Goal: Task Accomplishment & Management: Use online tool/utility

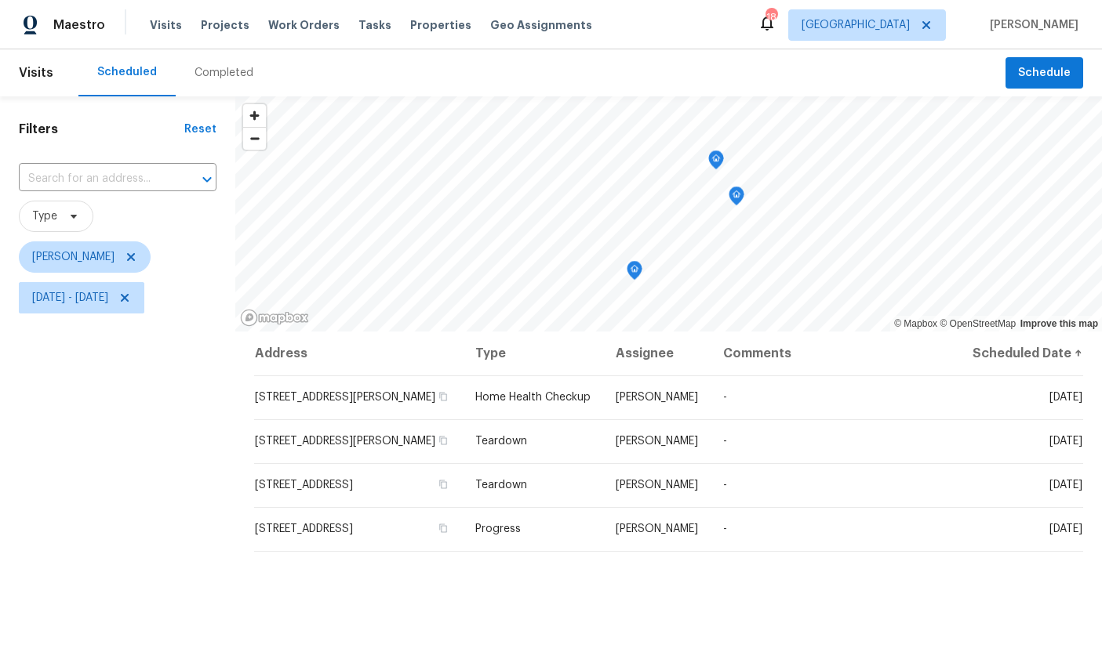
click at [718, 160] on icon "Map marker" at bounding box center [716, 160] width 14 height 18
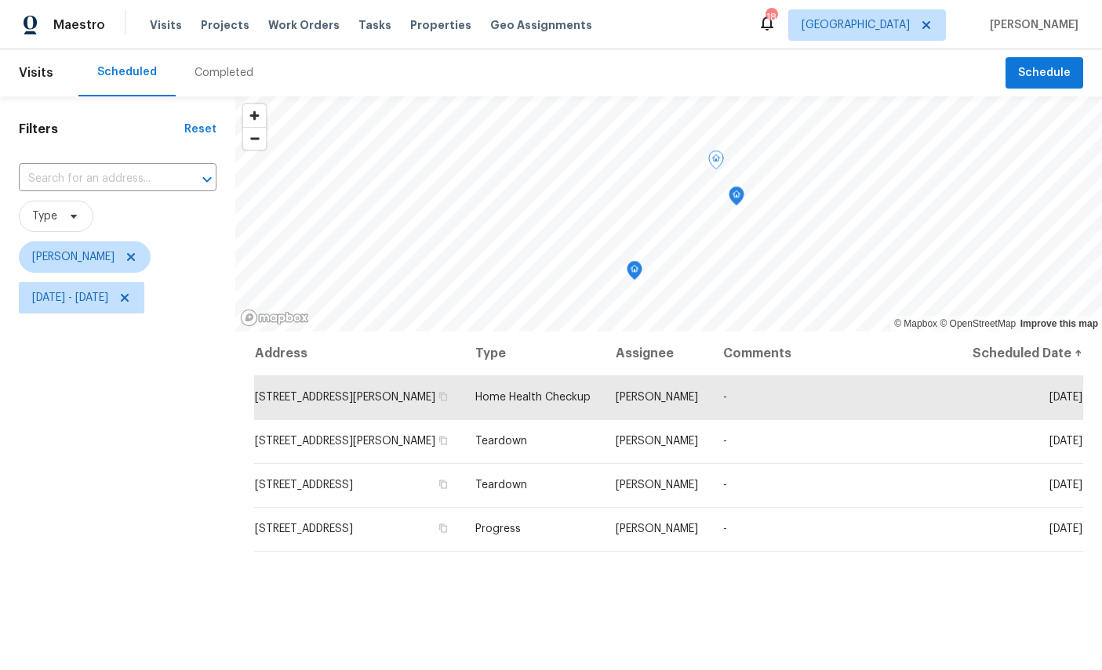
click at [741, 196] on icon "Map marker" at bounding box center [736, 196] width 14 height 18
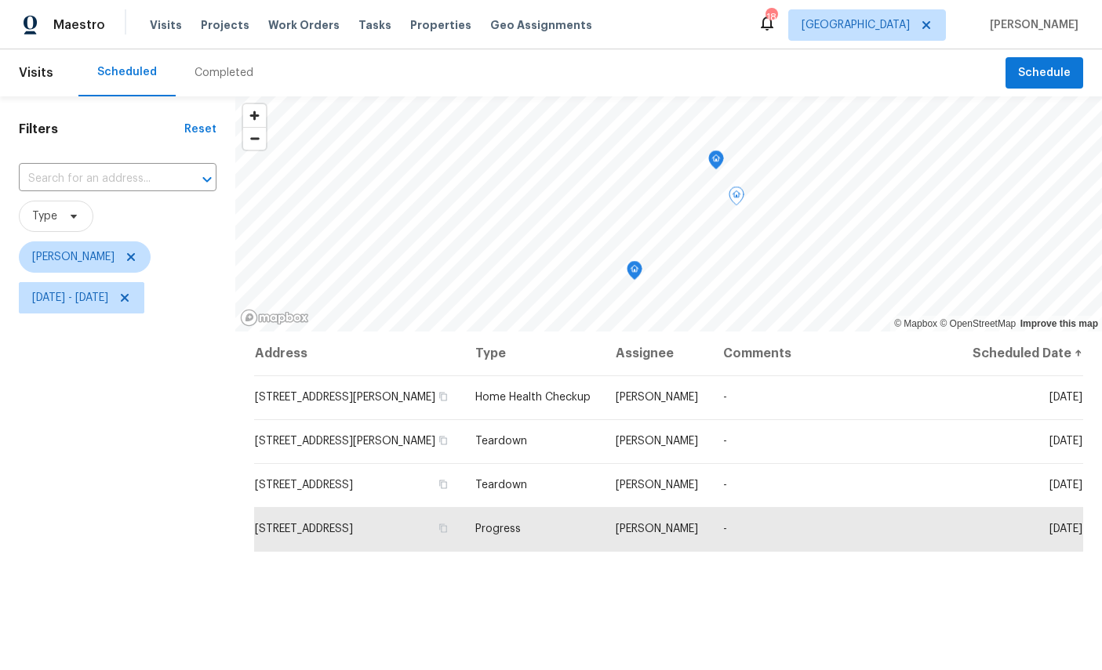
click at [638, 274] on icon "Map marker" at bounding box center [634, 271] width 14 height 18
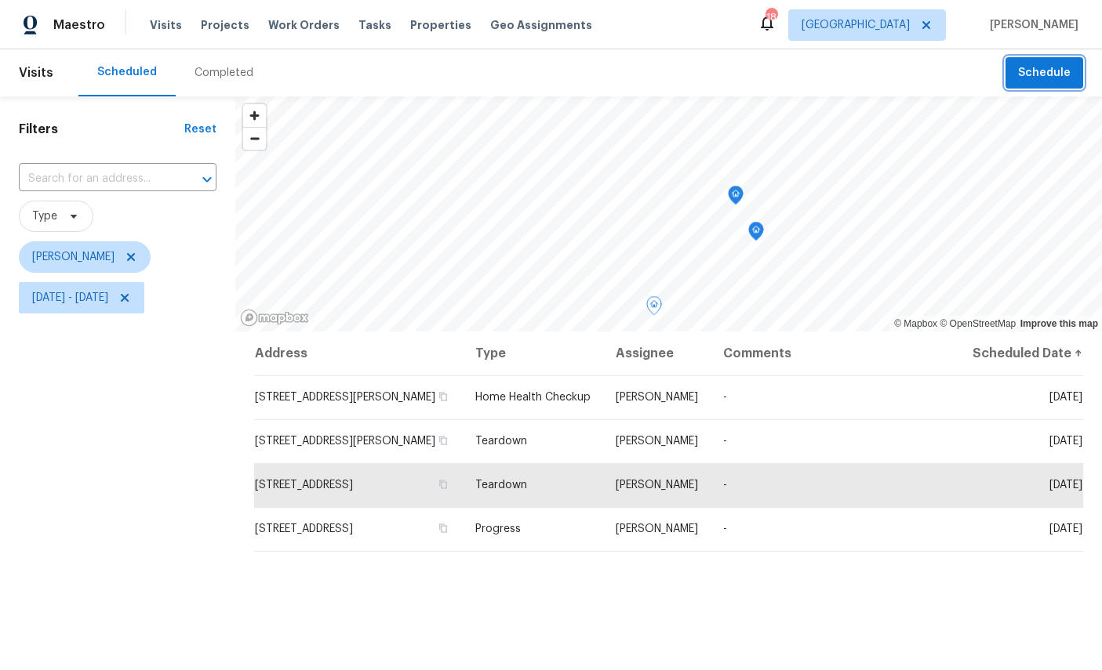
click at [1043, 88] on button "Schedule" at bounding box center [1044, 73] width 78 height 32
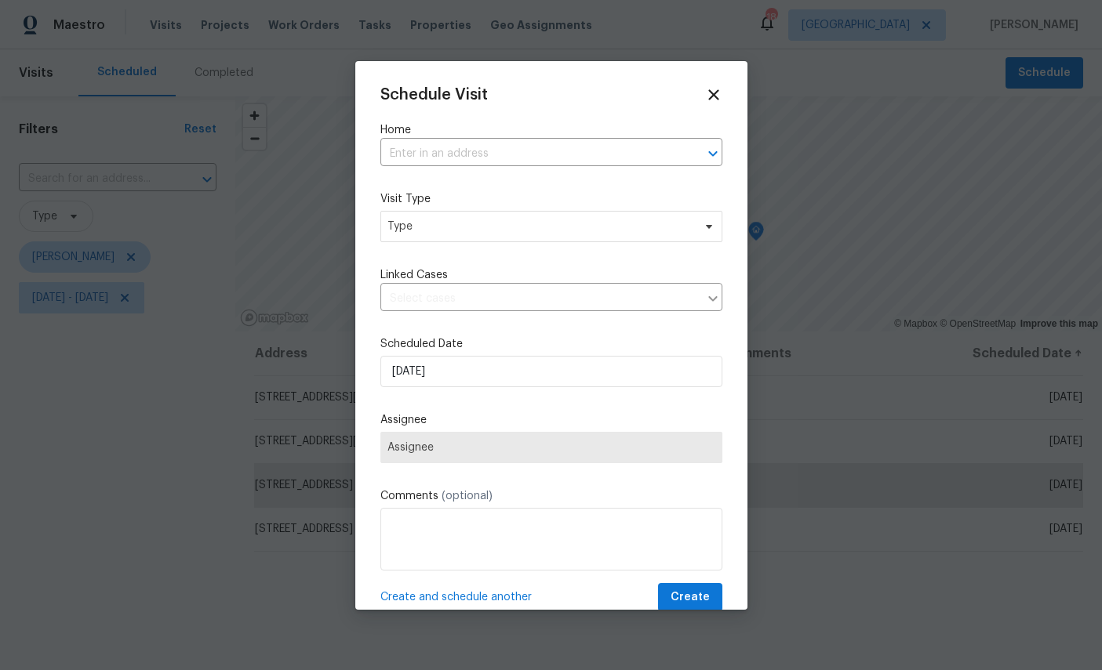
click at [511, 155] on input "text" at bounding box center [529, 154] width 298 height 24
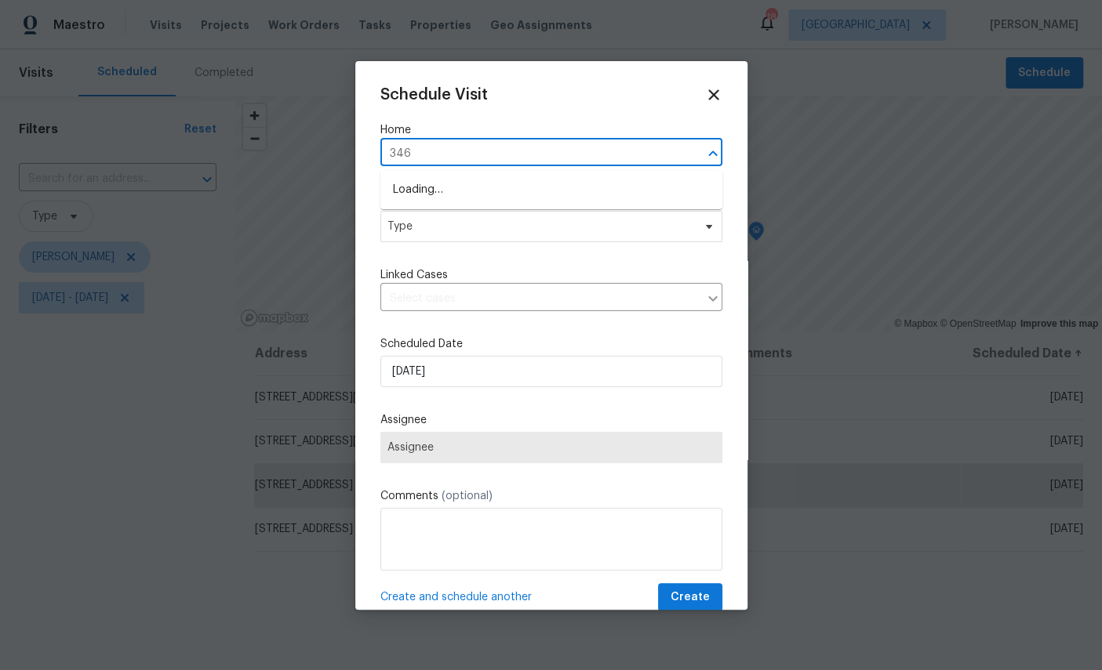
type input "3460"
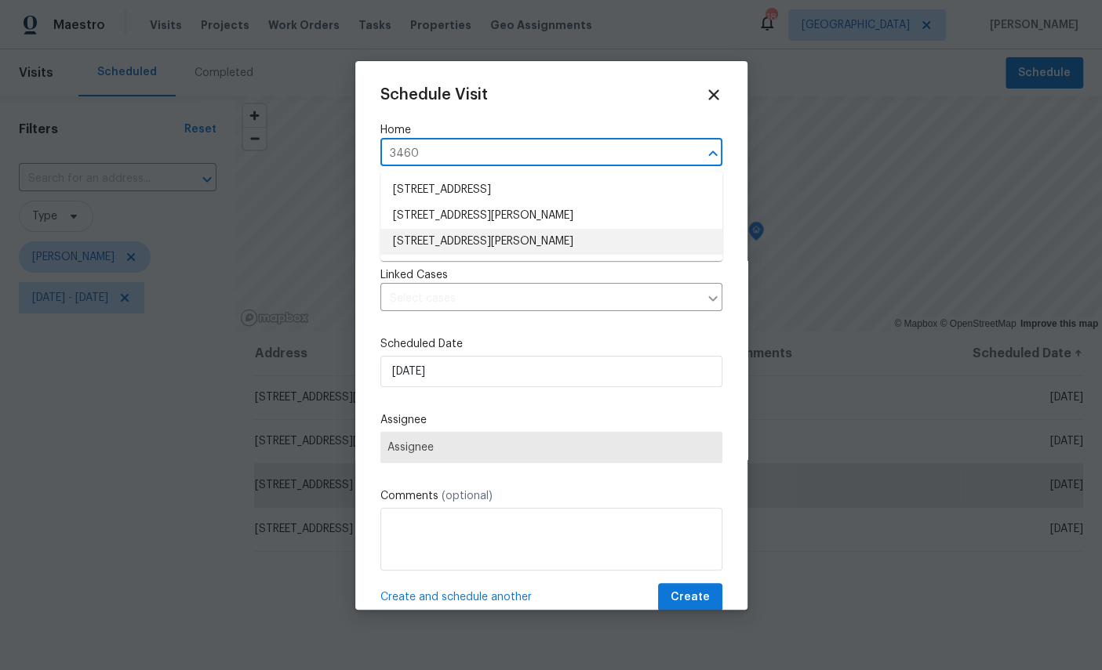
click at [495, 231] on li "[STREET_ADDRESS][PERSON_NAME]" at bounding box center [551, 242] width 342 height 26
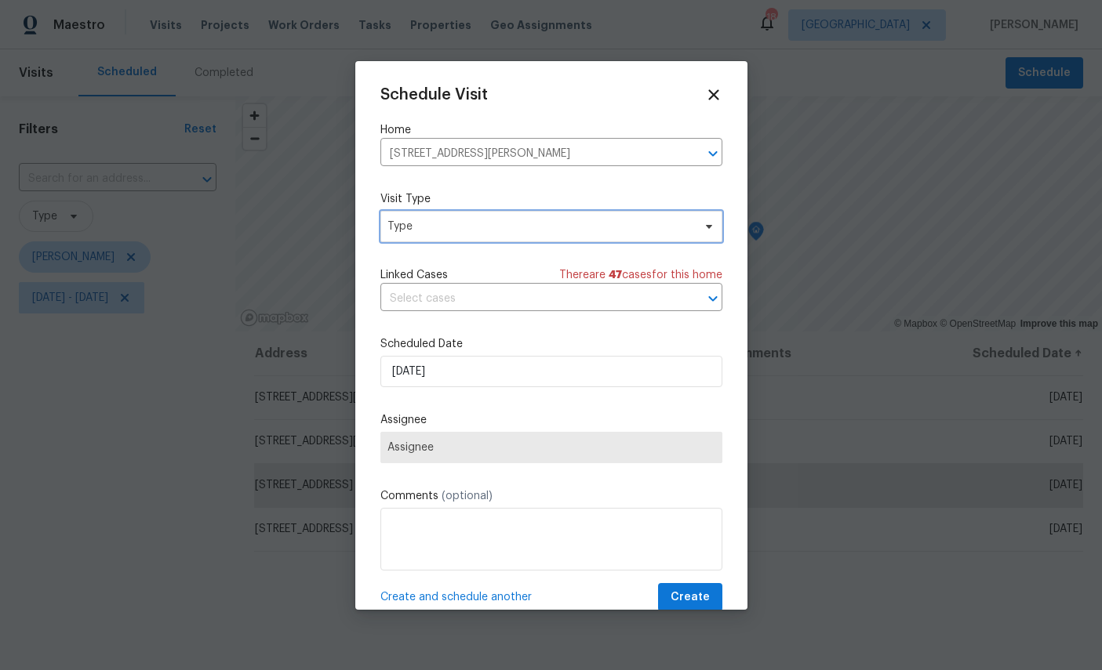
click at [514, 227] on span "Type" at bounding box center [539, 227] width 305 height 16
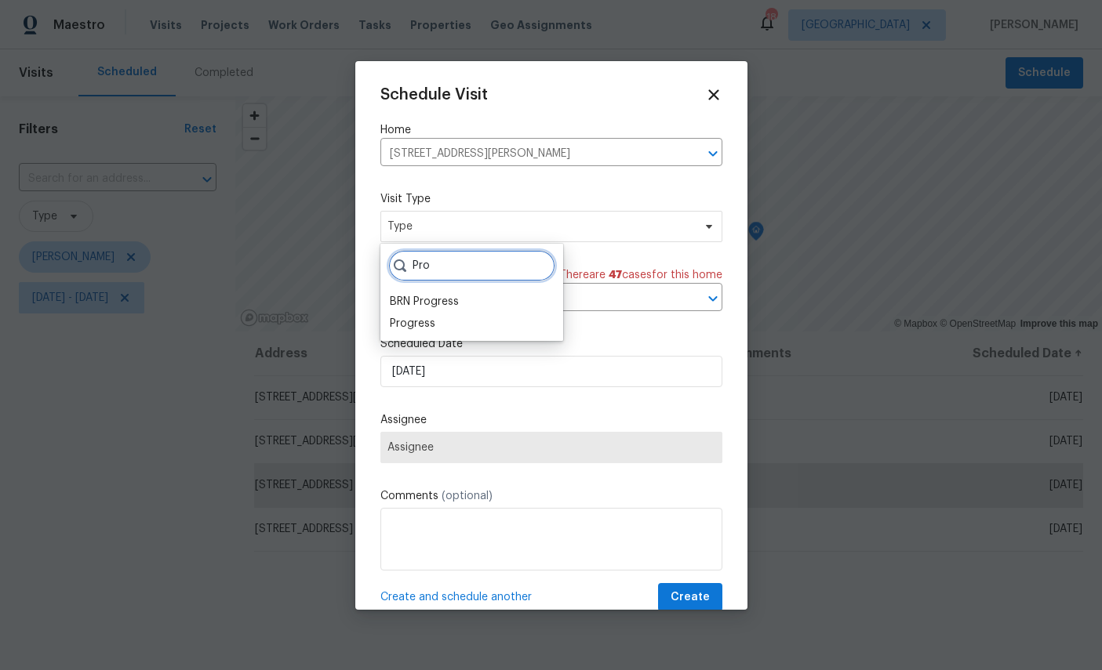
type input "Pro"
click at [427, 325] on div "Progress" at bounding box center [412, 324] width 45 height 16
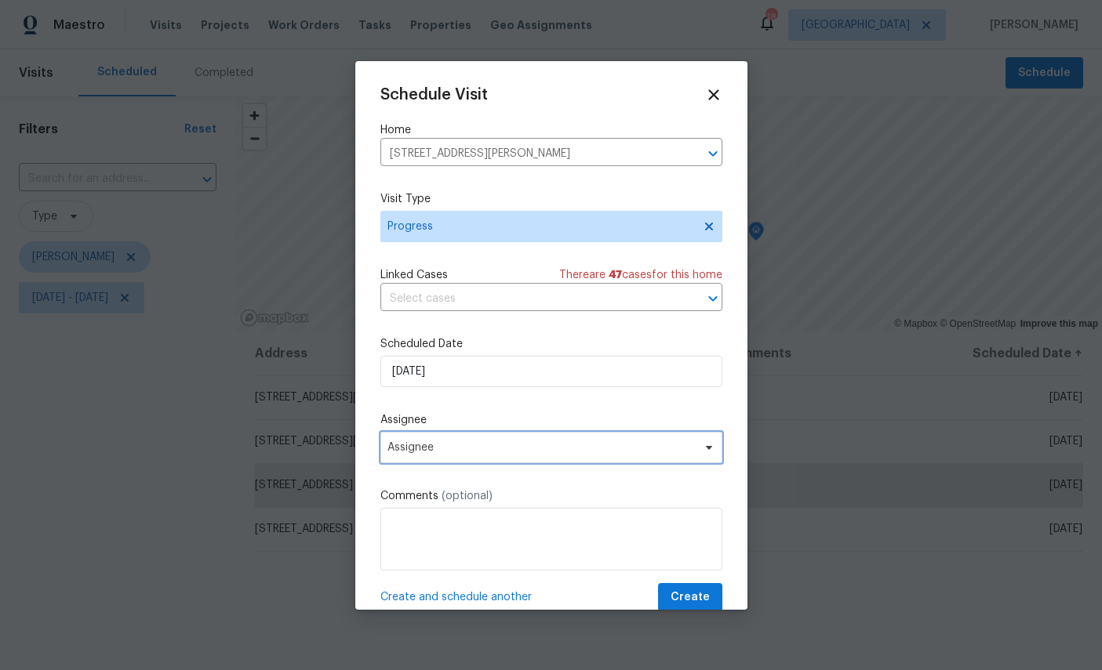
click at [547, 451] on span "Assignee" at bounding box center [540, 447] width 307 height 13
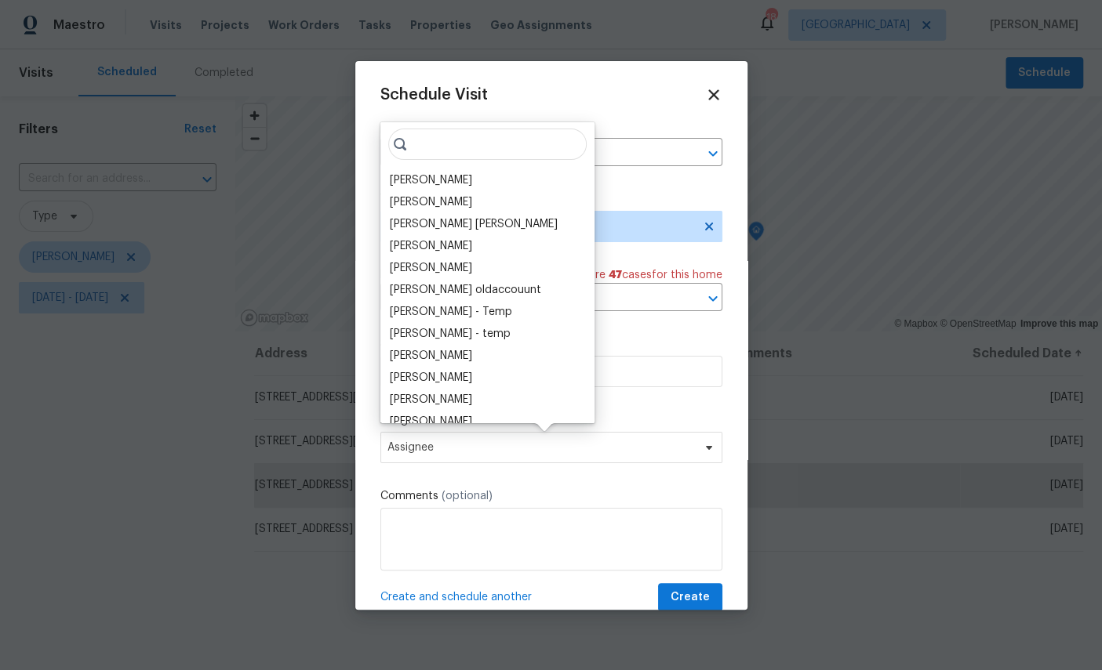
click at [434, 176] on div "[PERSON_NAME]" at bounding box center [431, 181] width 82 height 16
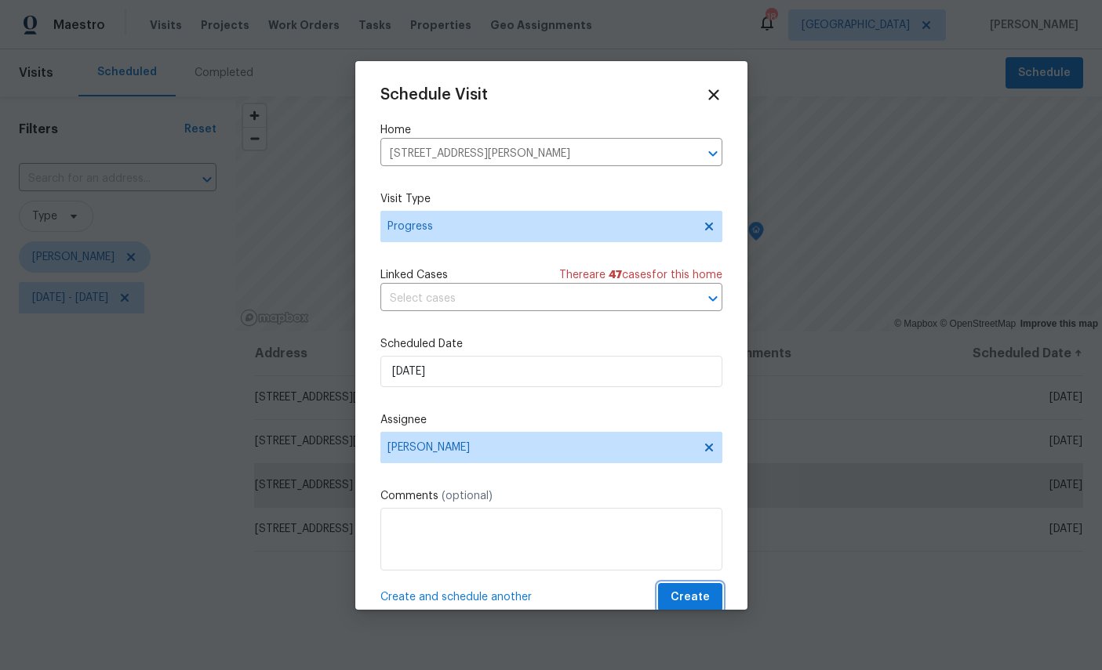
click at [692, 602] on span "Create" at bounding box center [689, 598] width 39 height 20
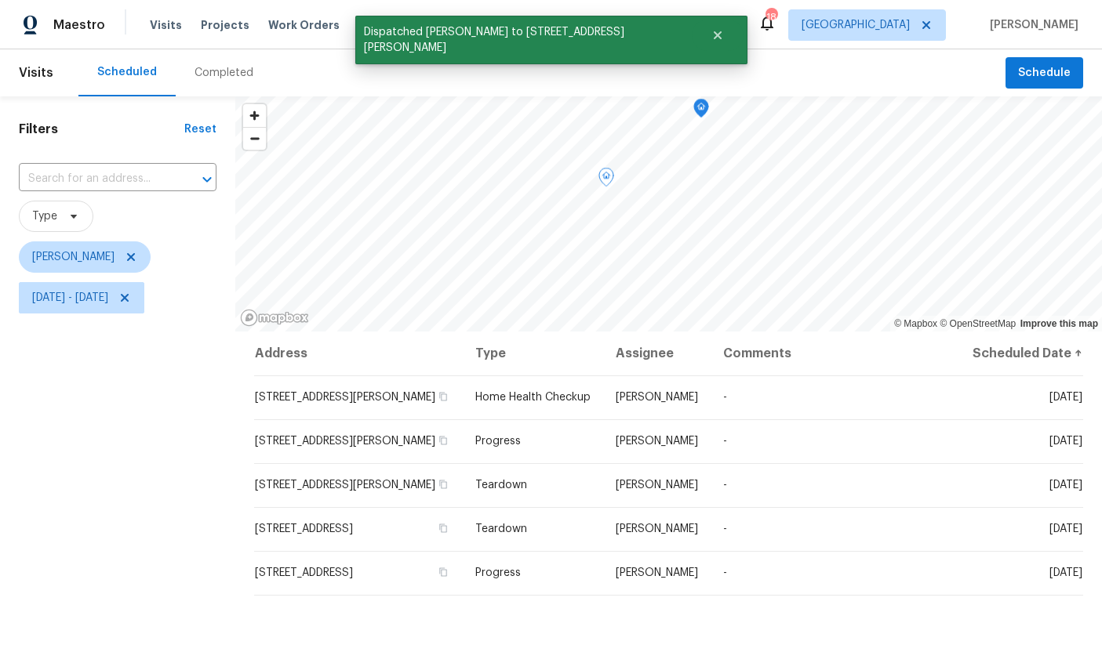
click at [161, 481] on div "Filters Reset ​ Type [PERSON_NAME] [DATE] - [DATE]" at bounding box center [117, 482] width 235 height 772
click at [632, 154] on icon "Map marker" at bounding box center [629, 156] width 5 height 4
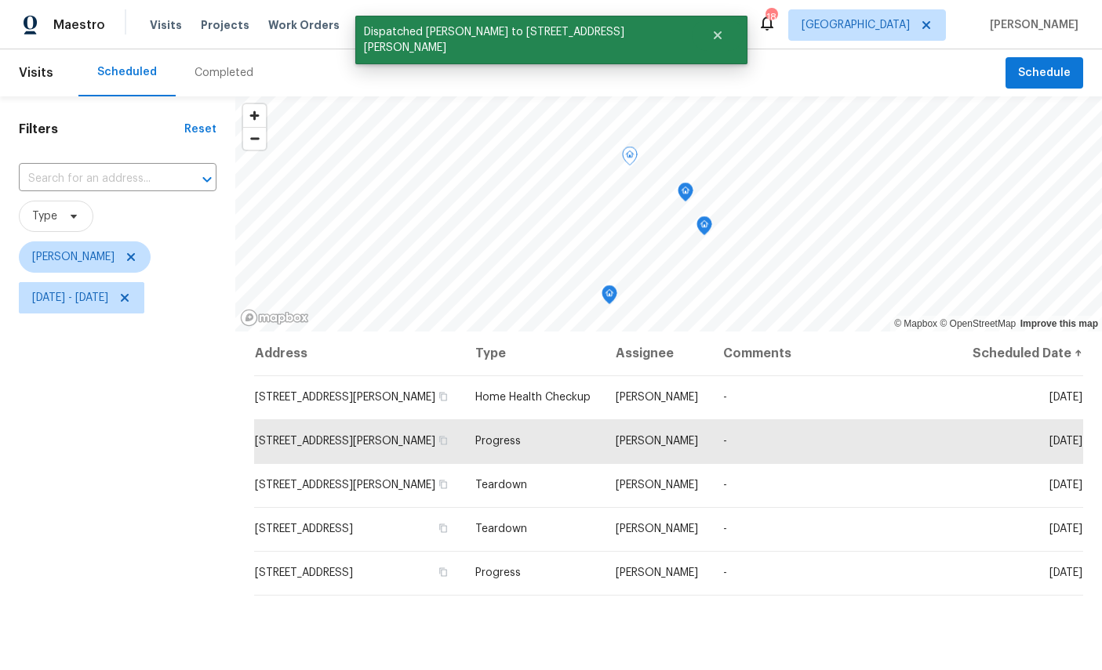
click at [687, 190] on icon "Map marker" at bounding box center [685, 192] width 14 height 18
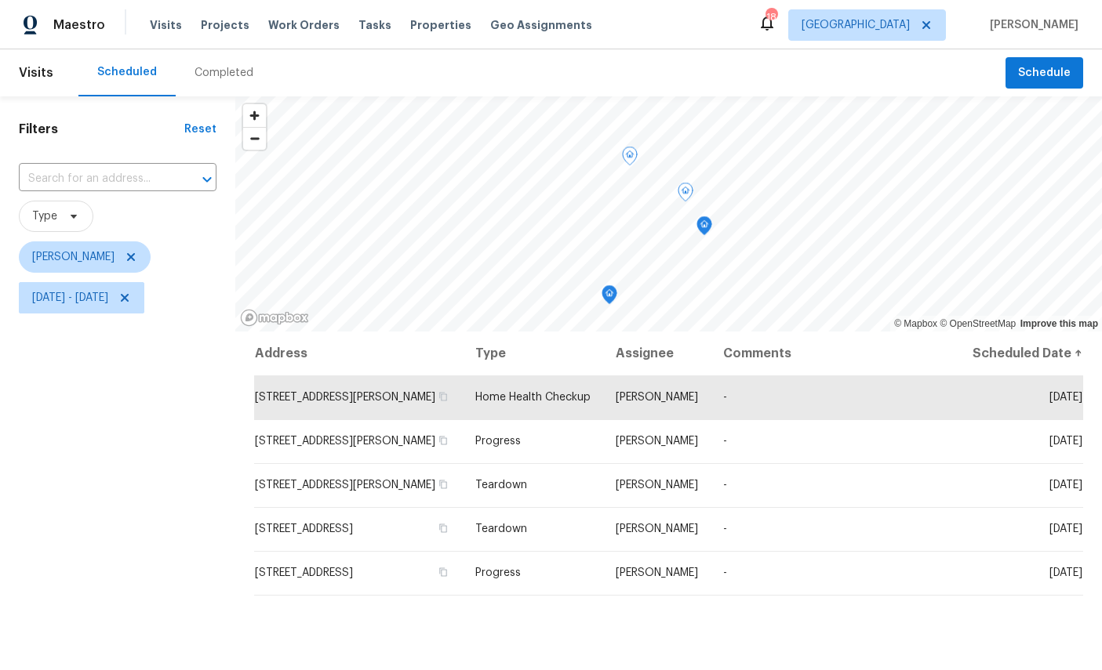
click at [0, 0] on icon at bounding box center [0, 0] width 0 height 0
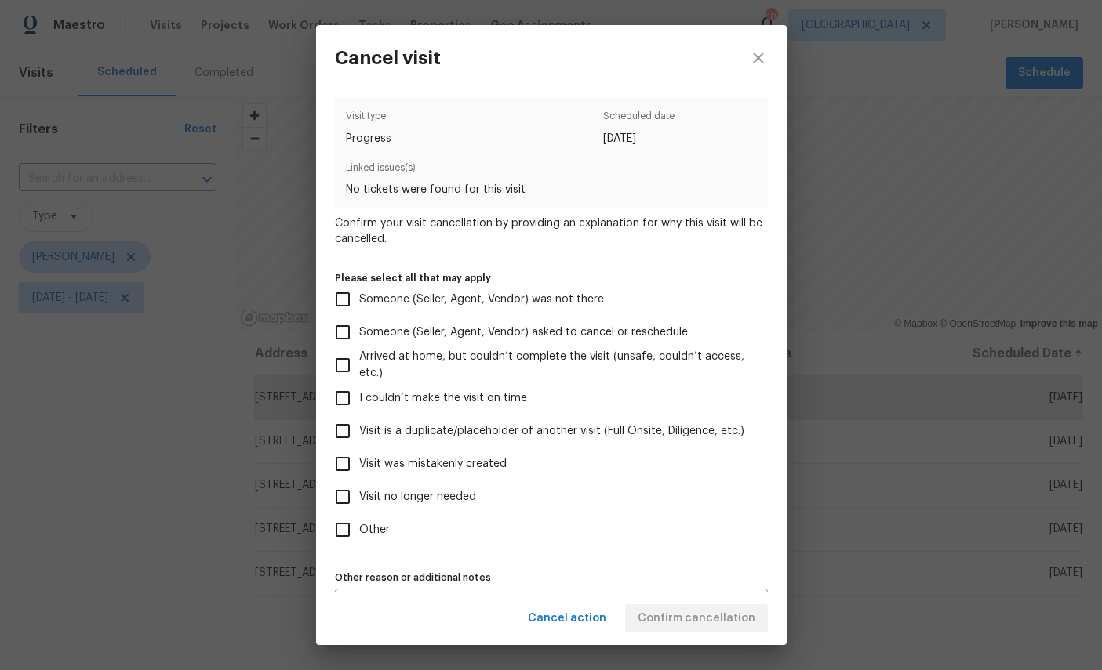
click at [456, 473] on span "Visit was mistakenly created" at bounding box center [432, 464] width 147 height 16
click at [359, 477] on input "Visit was mistakenly created" at bounding box center [342, 464] width 33 height 33
checkbox input "true"
click at [718, 616] on span "Confirm cancellation" at bounding box center [697, 619] width 118 height 20
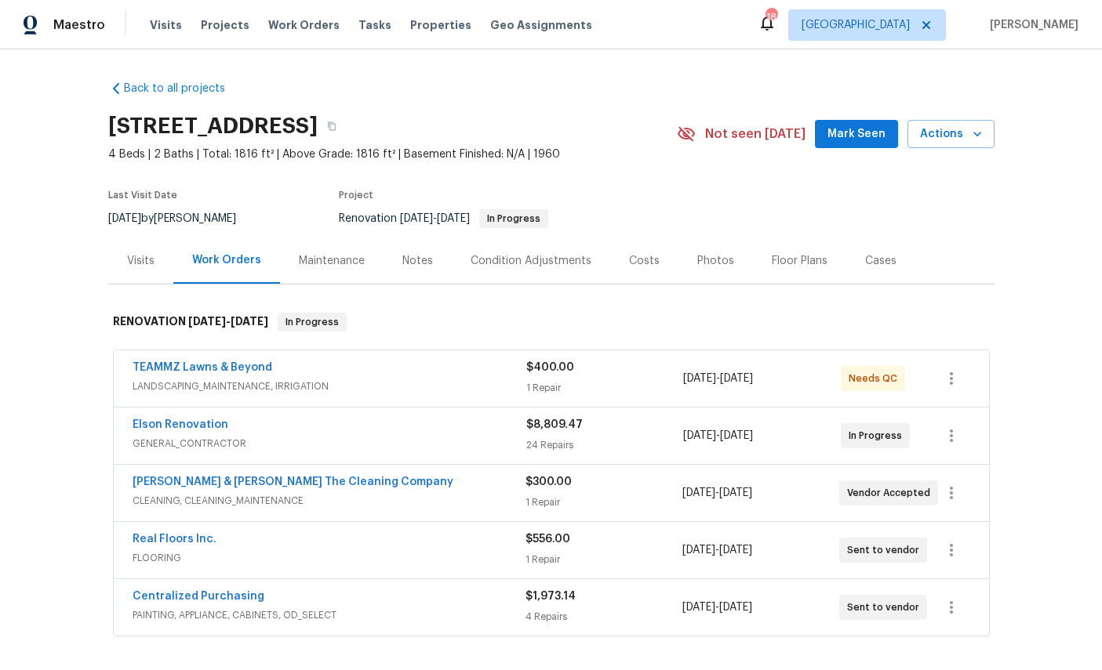
click at [173, 425] on link "Elson Renovation" at bounding box center [181, 425] width 96 height 11
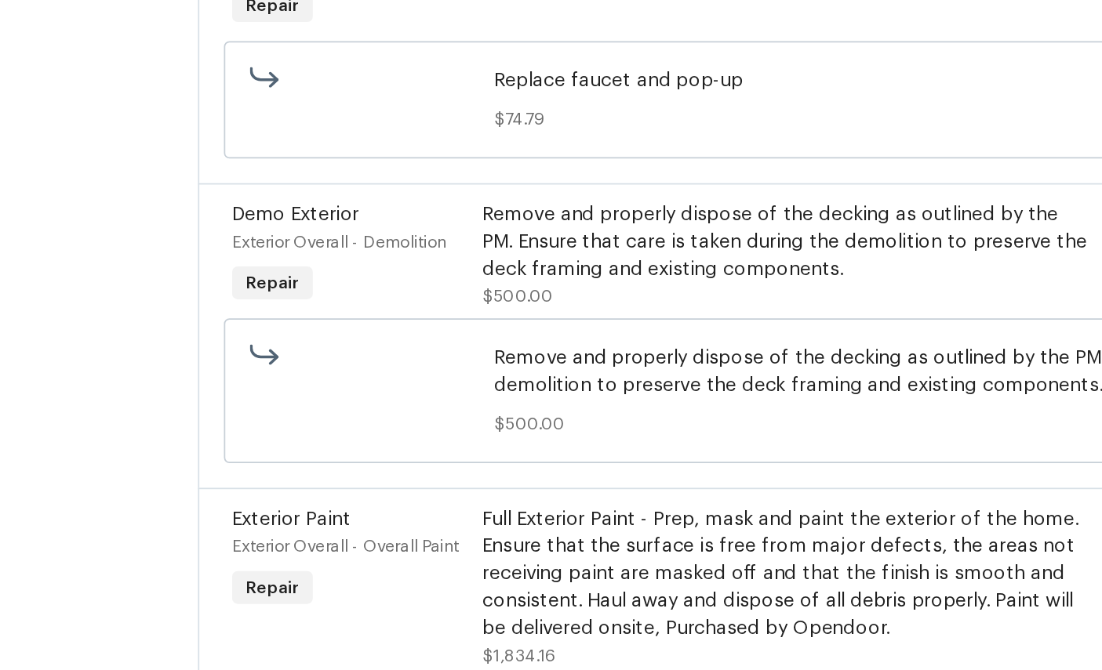
scroll to position [580, 0]
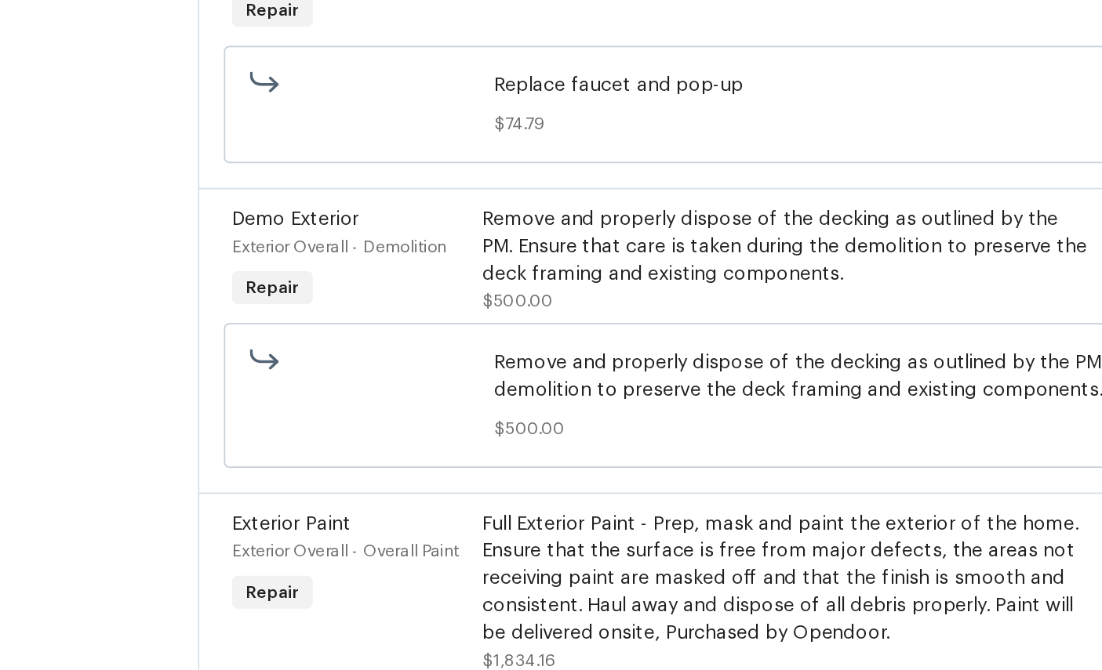
click at [205, 259] on span "Demo Exterior" at bounding box center [241, 264] width 73 height 11
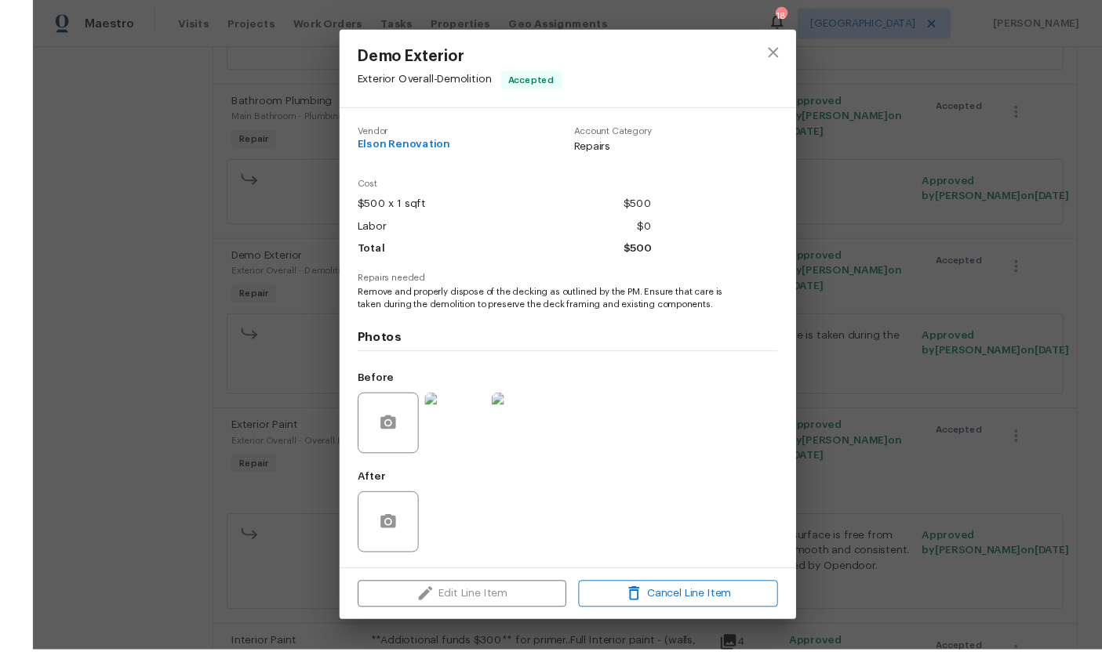
scroll to position [58, 0]
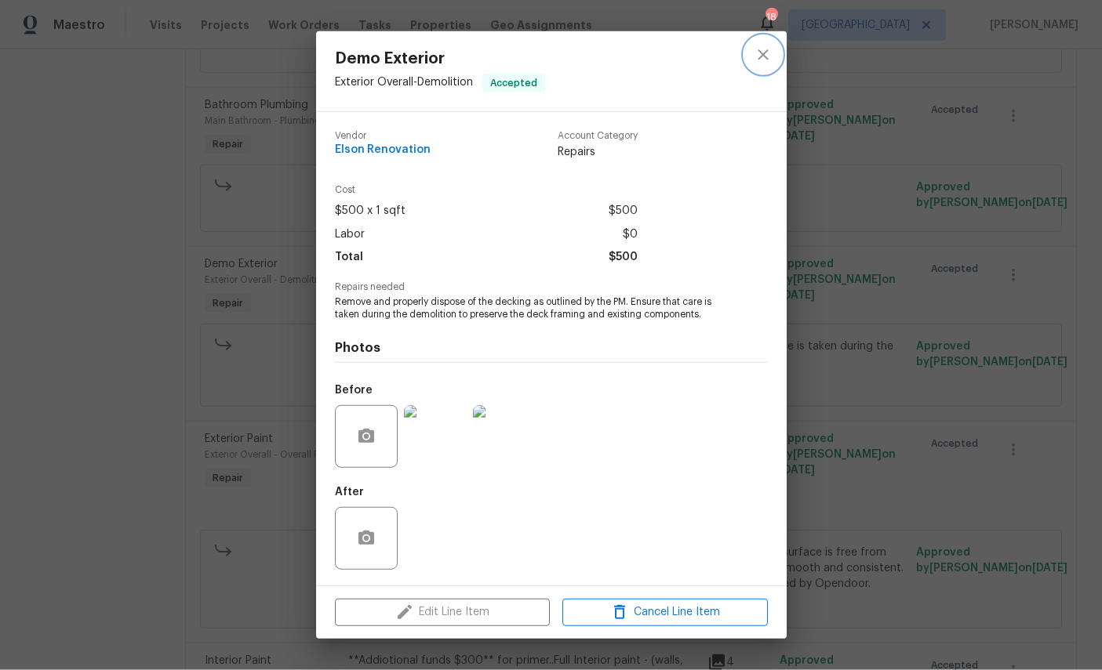
click at [767, 45] on icon "close" at bounding box center [763, 54] width 19 height 19
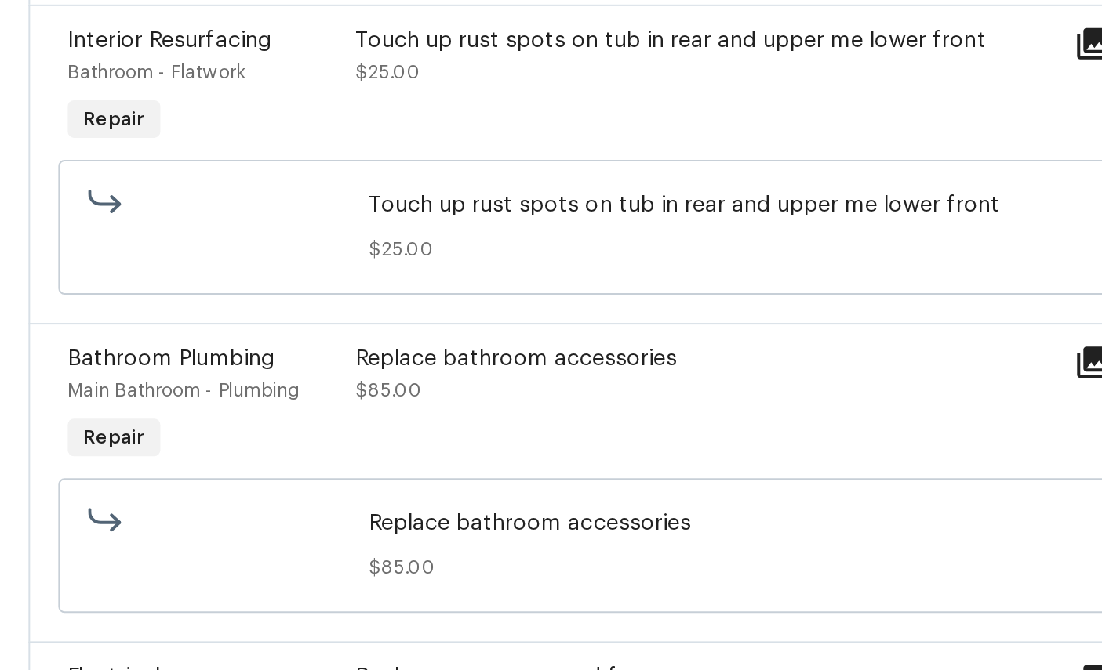
scroll to position [1518, 0]
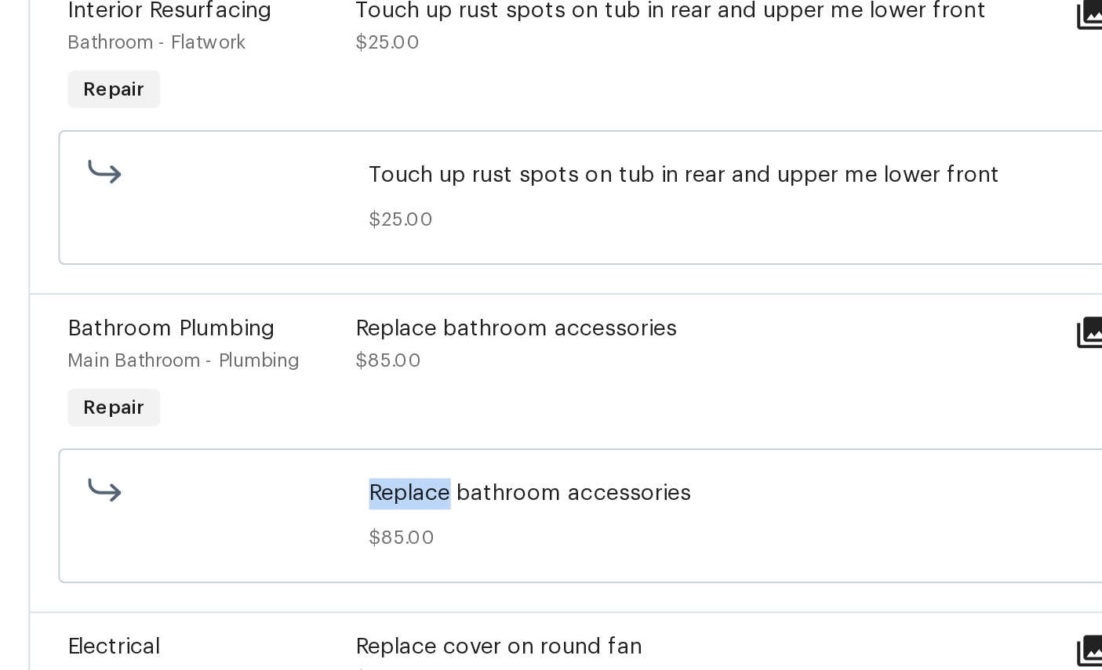
click at [406, 357] on span "$85.00" at bounding box center [630, 365] width 551 height 16
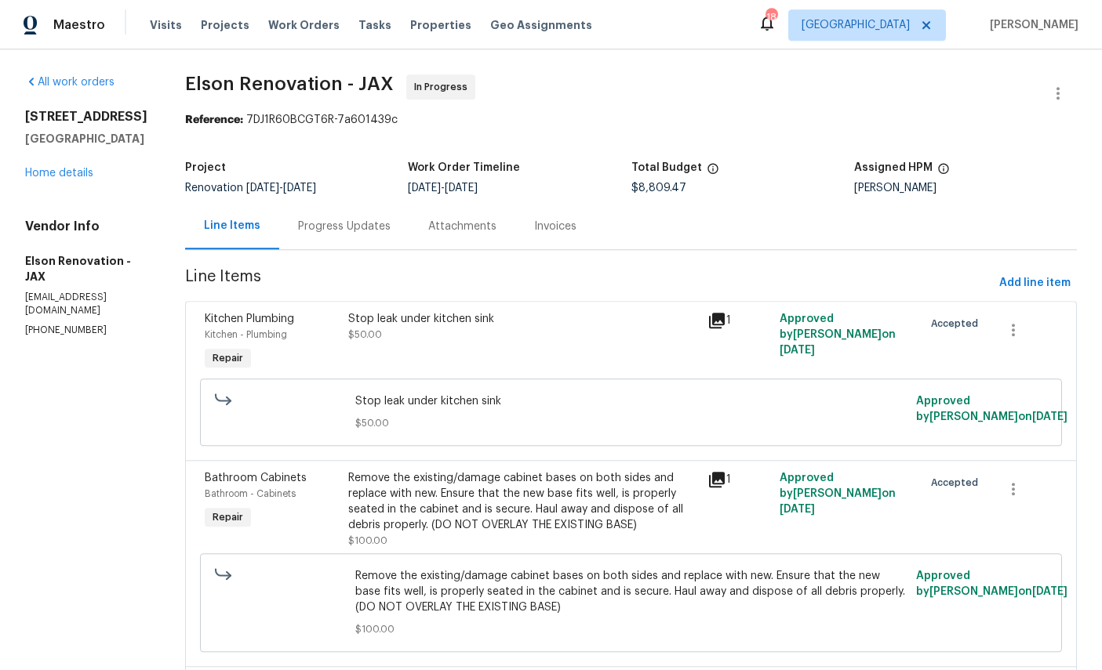
scroll to position [0, 0]
click at [1032, 269] on button "Add line item" at bounding box center [1035, 283] width 84 height 29
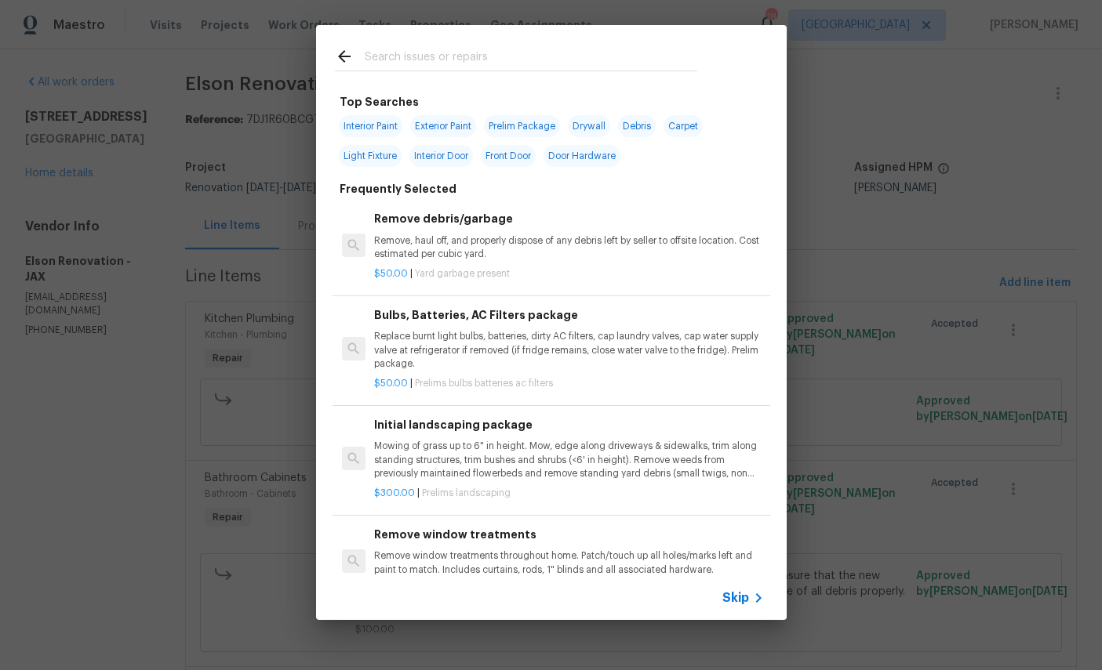
click at [514, 49] on input "text" at bounding box center [531, 59] width 332 height 24
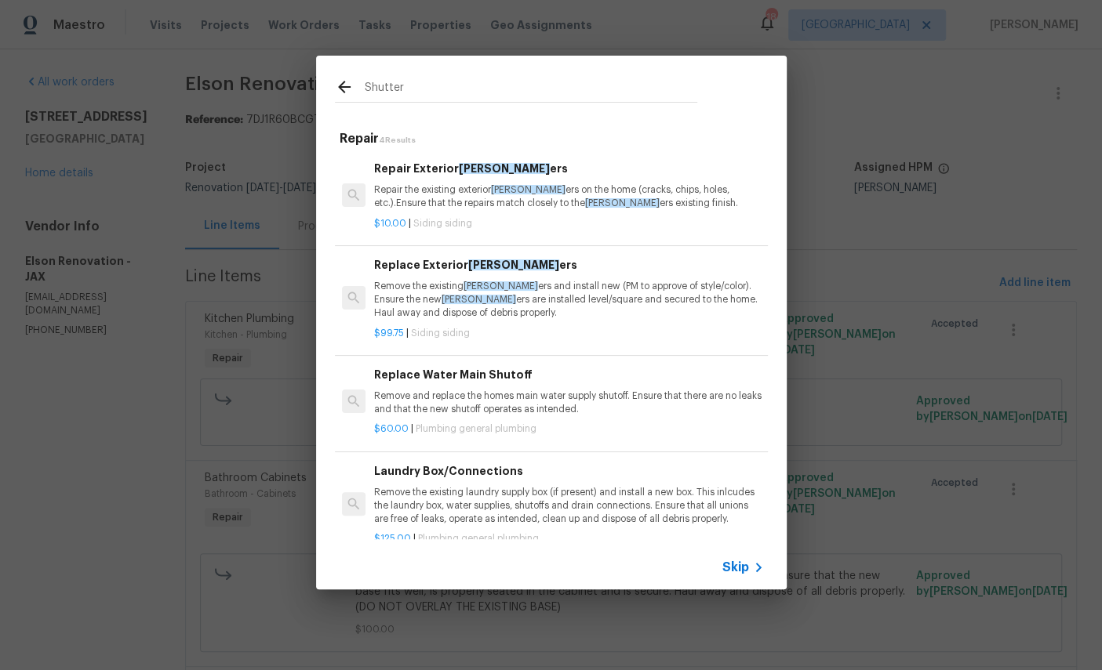
type input "Shutters"
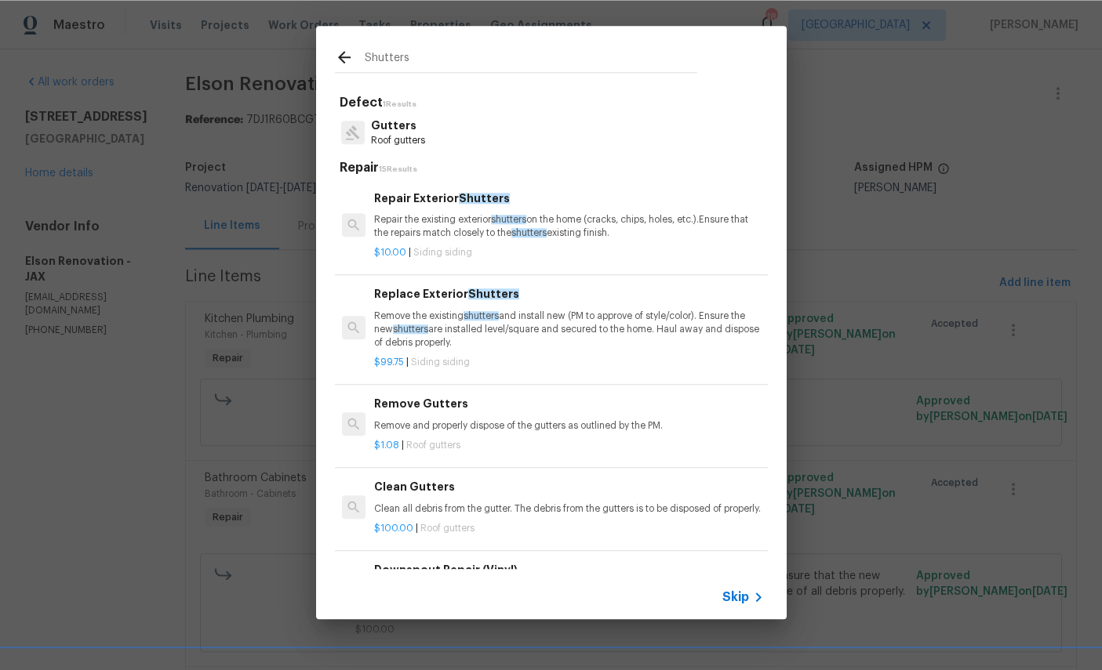
click at [582, 313] on p "Remove the existing shutters and install new (PM to approve of style/color). En…" at bounding box center [568, 330] width 389 height 40
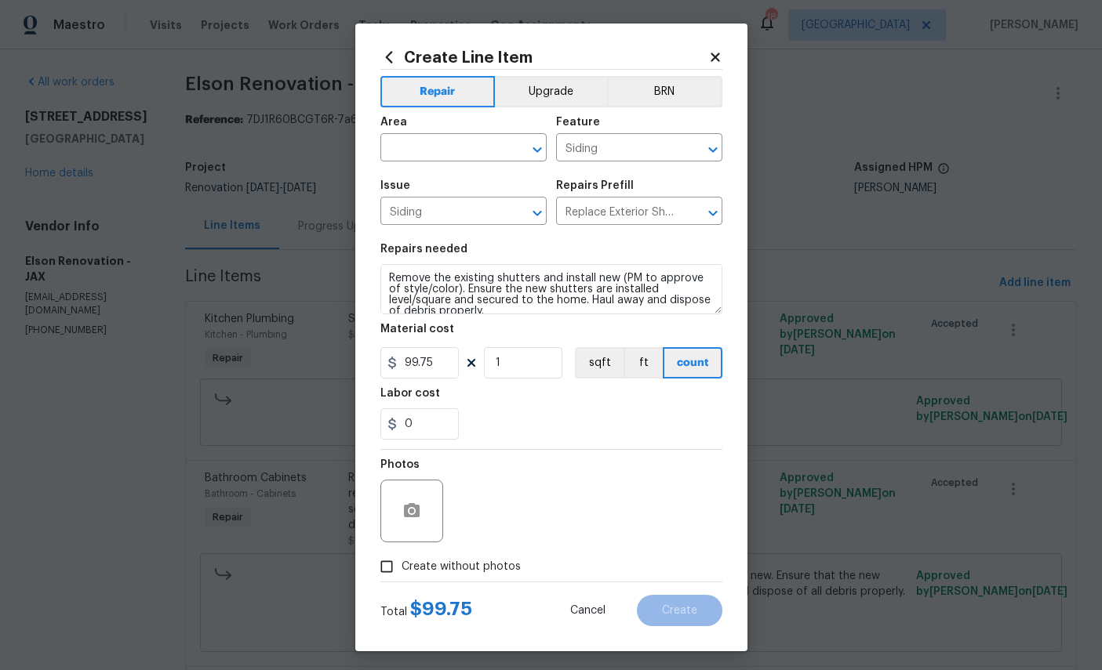
click at [442, 144] on input "text" at bounding box center [441, 149] width 122 height 24
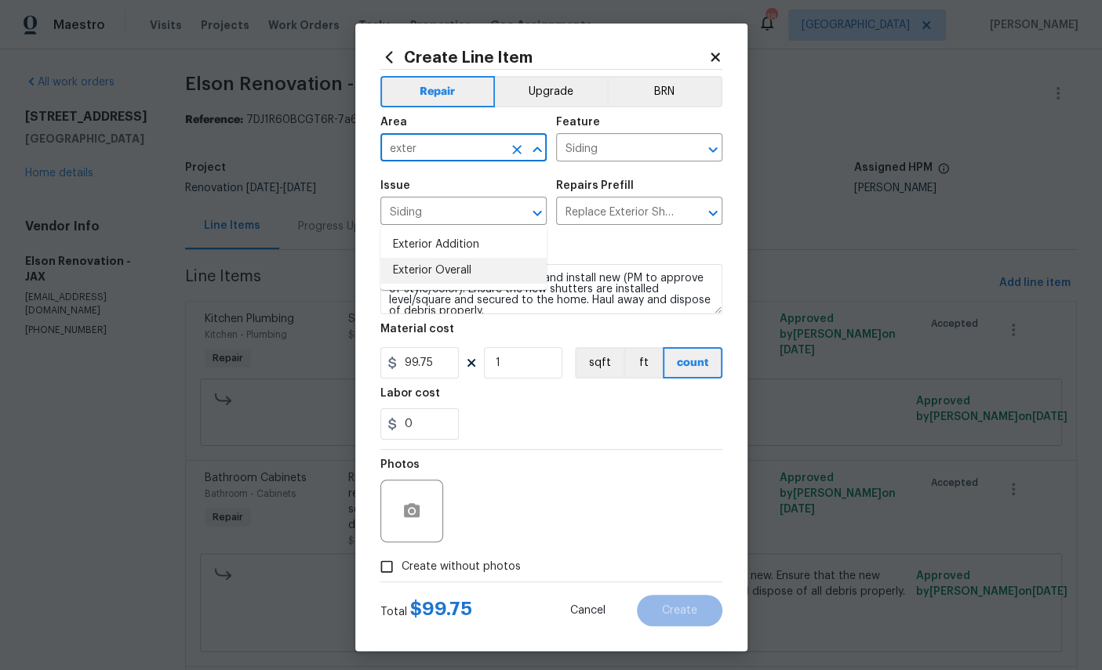
click at [446, 258] on li "Exterior Overall" at bounding box center [463, 271] width 166 height 26
type input "Exterior Overall"
click at [449, 363] on input "99.75" at bounding box center [419, 362] width 78 height 31
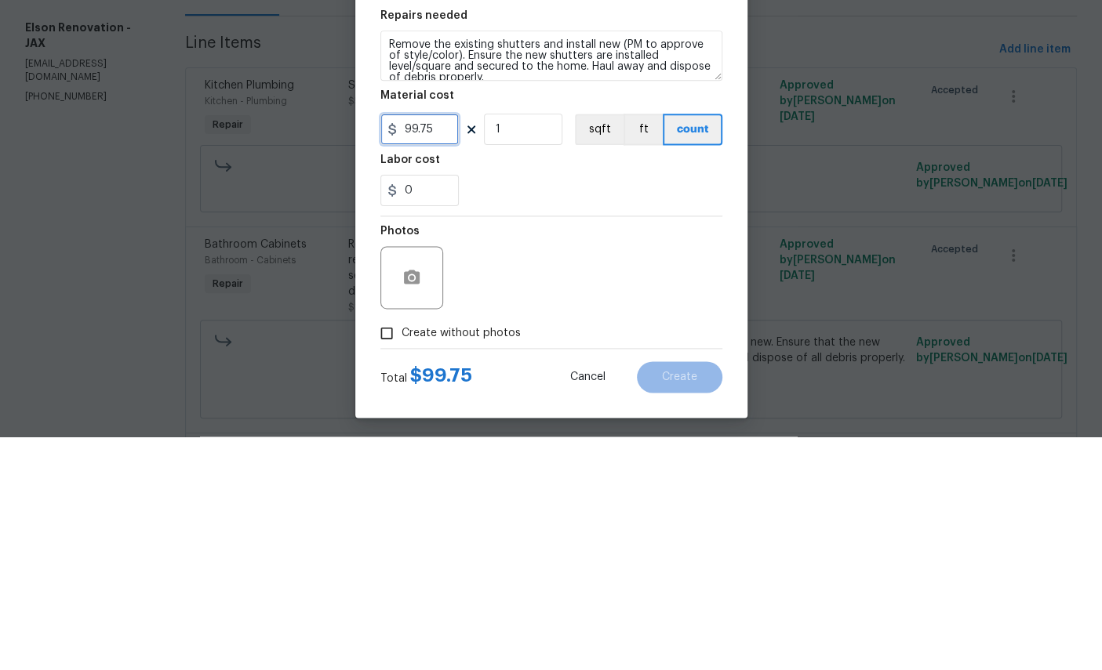
click at [448, 347] on input "99.75" at bounding box center [419, 362] width 78 height 31
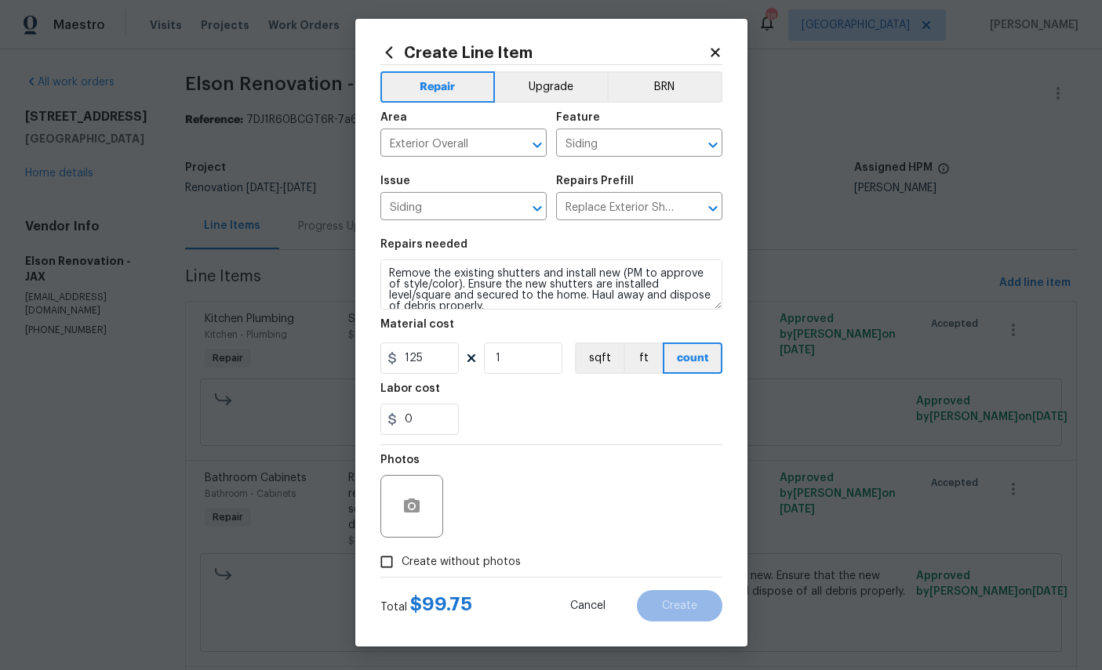
scroll to position [15, 0]
type input "125"
click at [569, 414] on div "0" at bounding box center [551, 419] width 342 height 31
click at [405, 503] on icon "button" at bounding box center [412, 506] width 16 height 14
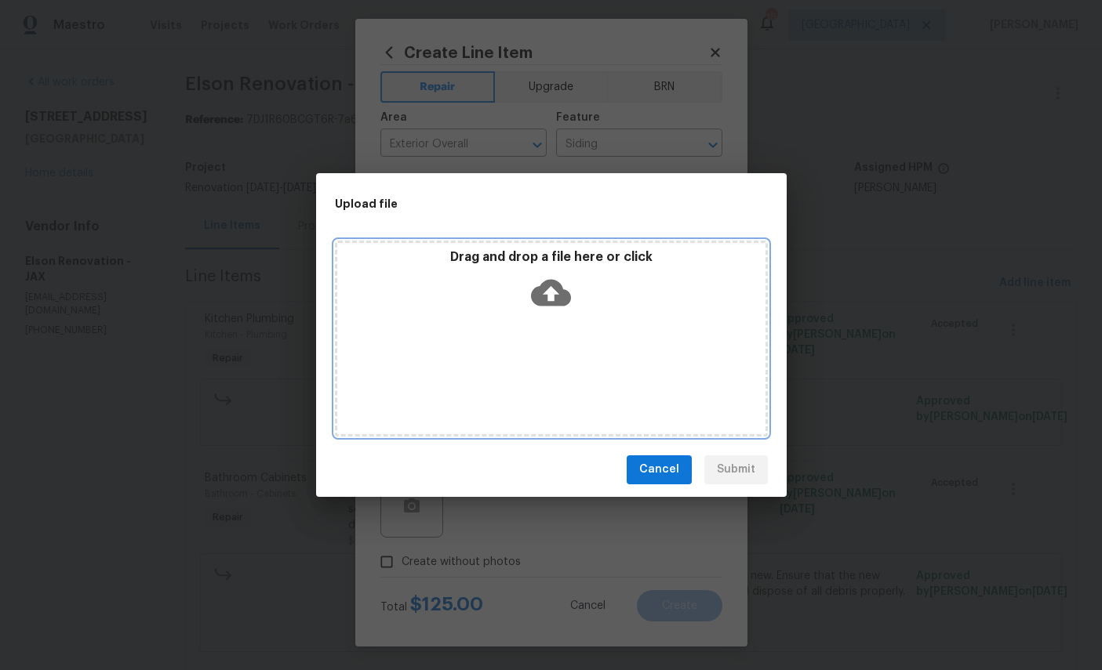
click at [546, 282] on icon at bounding box center [551, 292] width 40 height 27
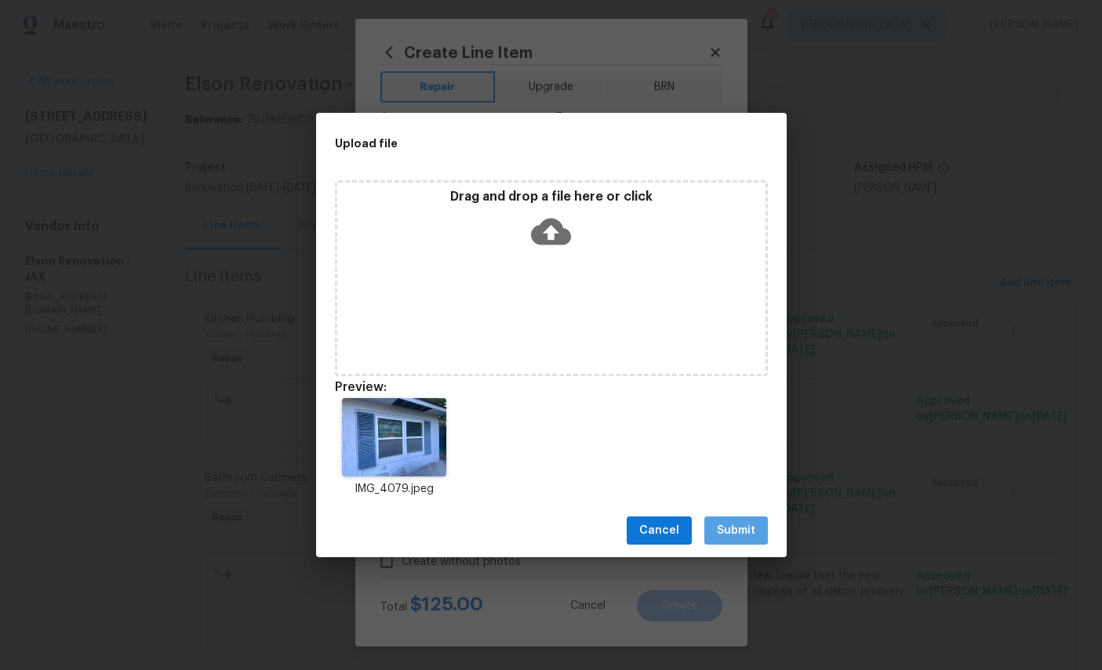
click at [746, 529] on span "Submit" at bounding box center [736, 531] width 38 height 20
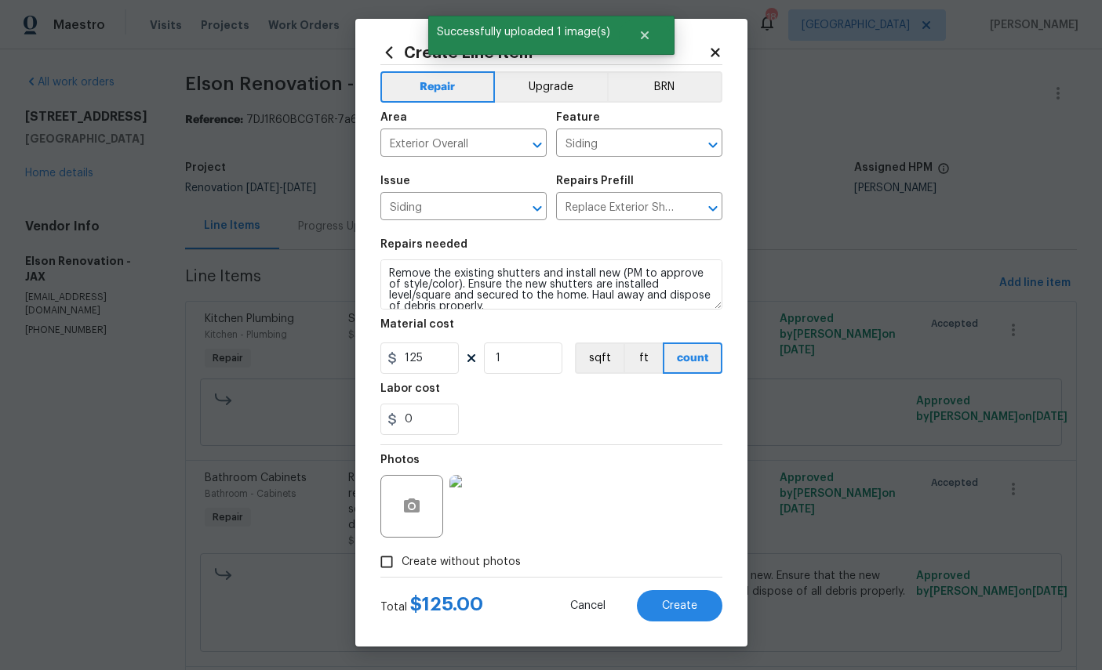
click at [674, 616] on button "Create" at bounding box center [679, 605] width 85 height 31
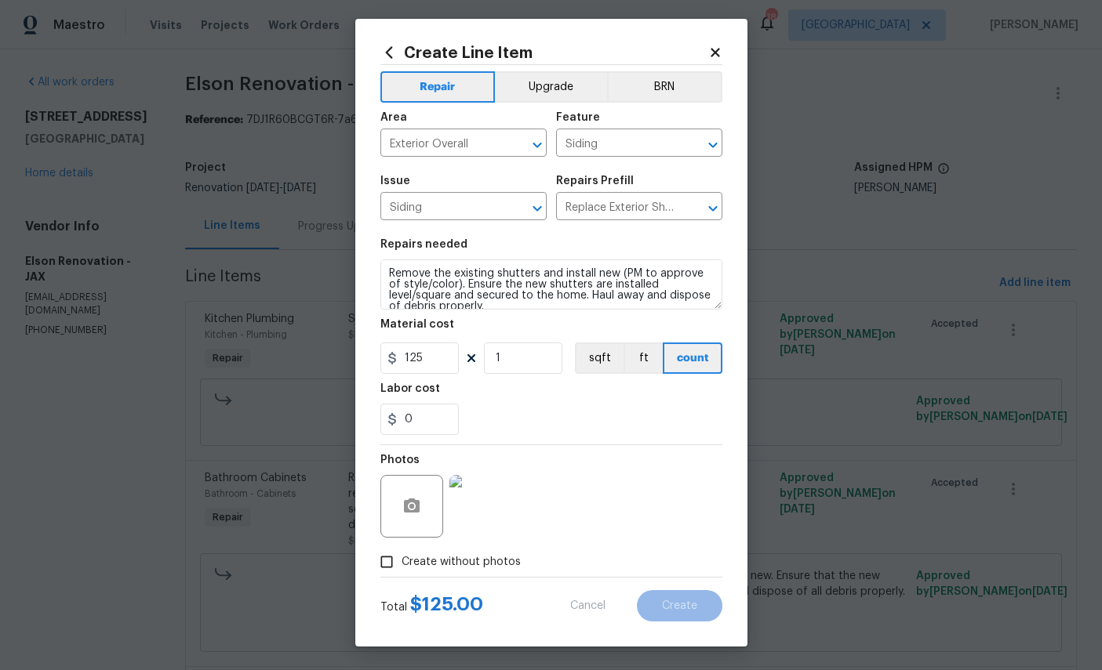
scroll to position [0, 0]
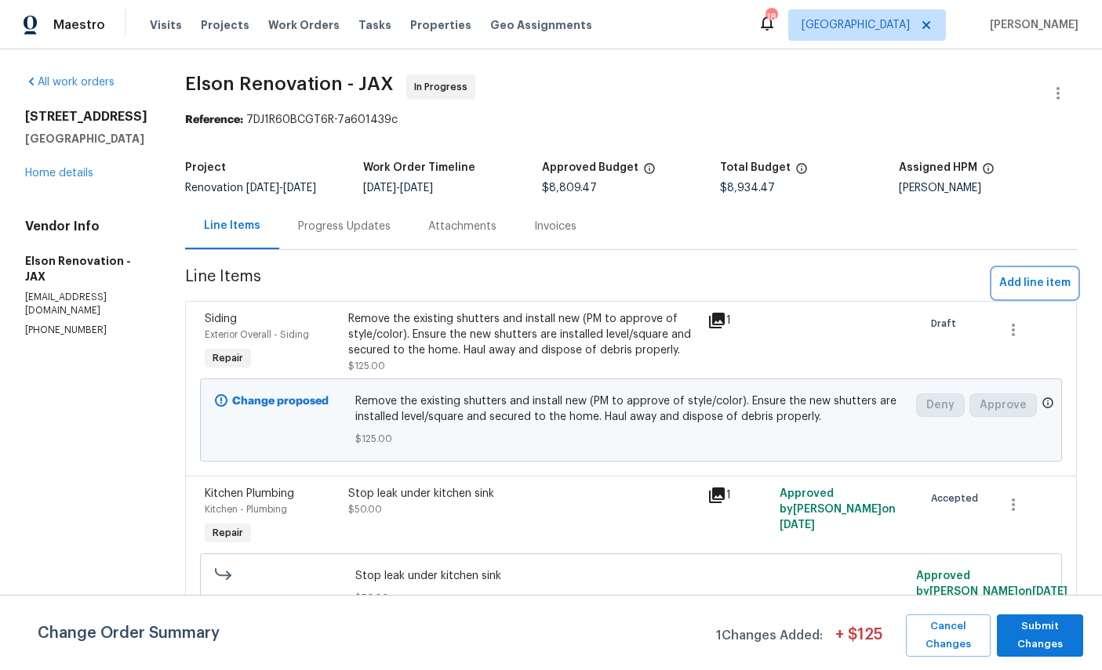
click at [1024, 282] on span "Add line item" at bounding box center [1034, 284] width 71 height 20
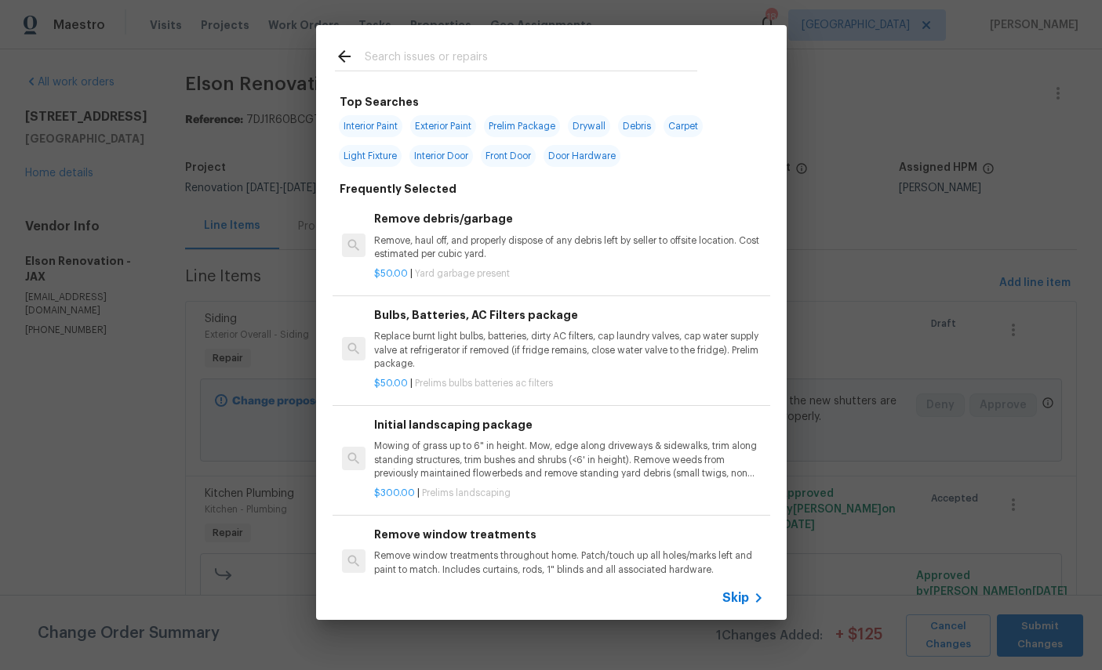
click at [458, 69] on input "text" at bounding box center [531, 59] width 332 height 24
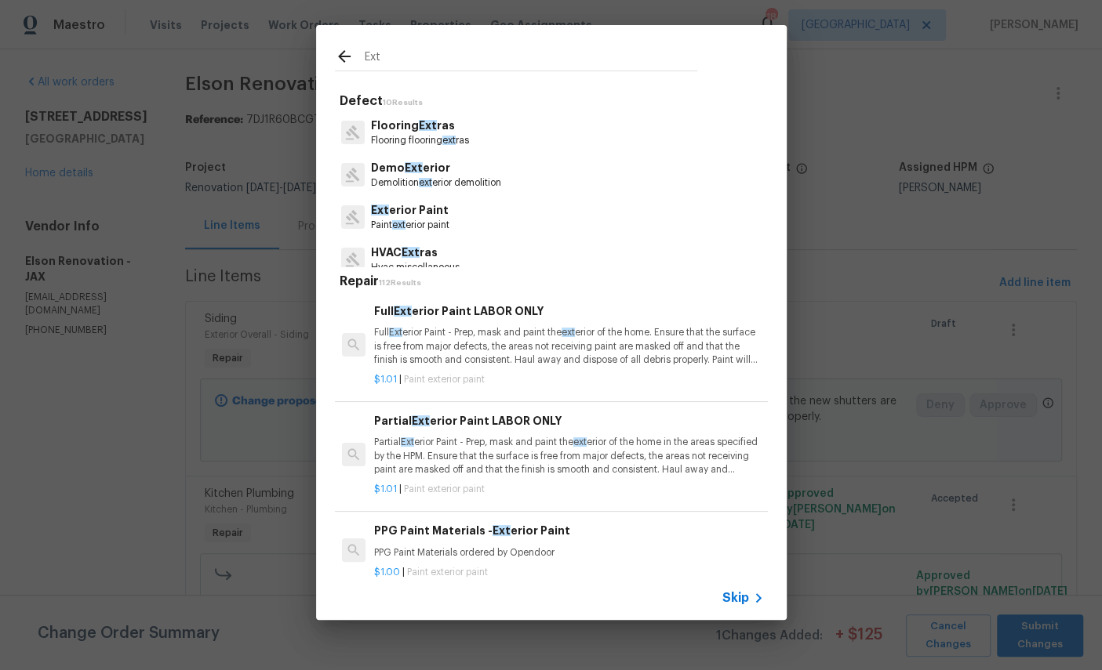
scroll to position [43, 0]
type input "Ext"
click at [565, 220] on div "Ext erior Paint Paint ext erior paint" at bounding box center [551, 215] width 433 height 42
click at [540, 218] on div "Ext erior Paint Paint ext erior paint" at bounding box center [551, 215] width 433 height 42
click at [430, 216] on p "Ext erior Paint" at bounding box center [410, 209] width 78 height 16
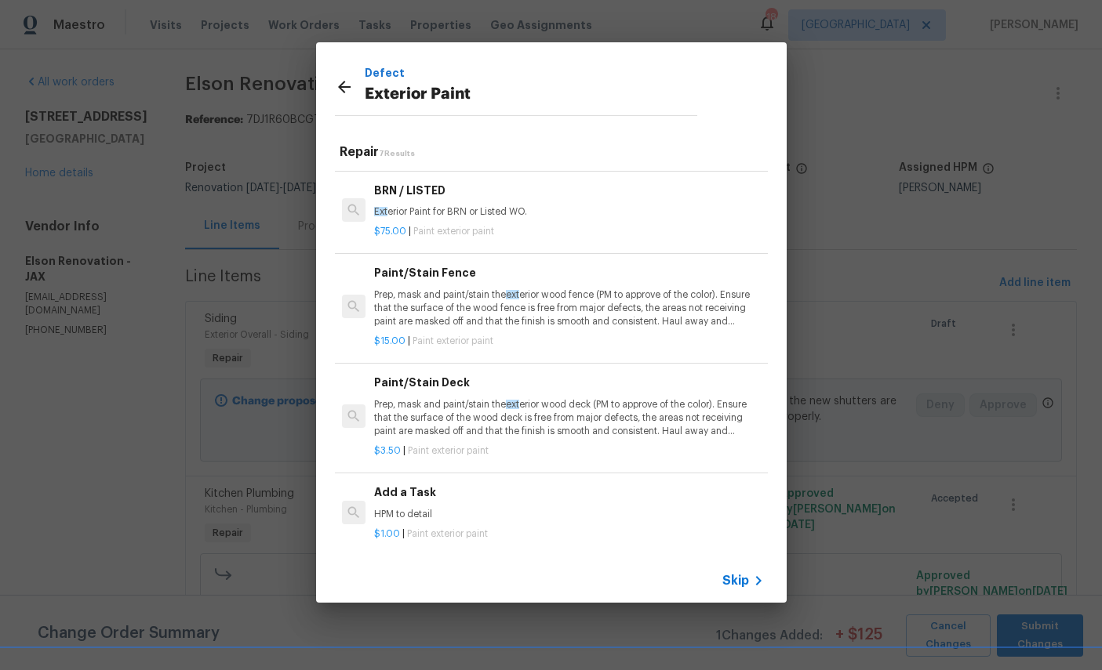
scroll to position [293, 0]
click at [598, 511] on p "HPM to detail" at bounding box center [568, 515] width 389 height 13
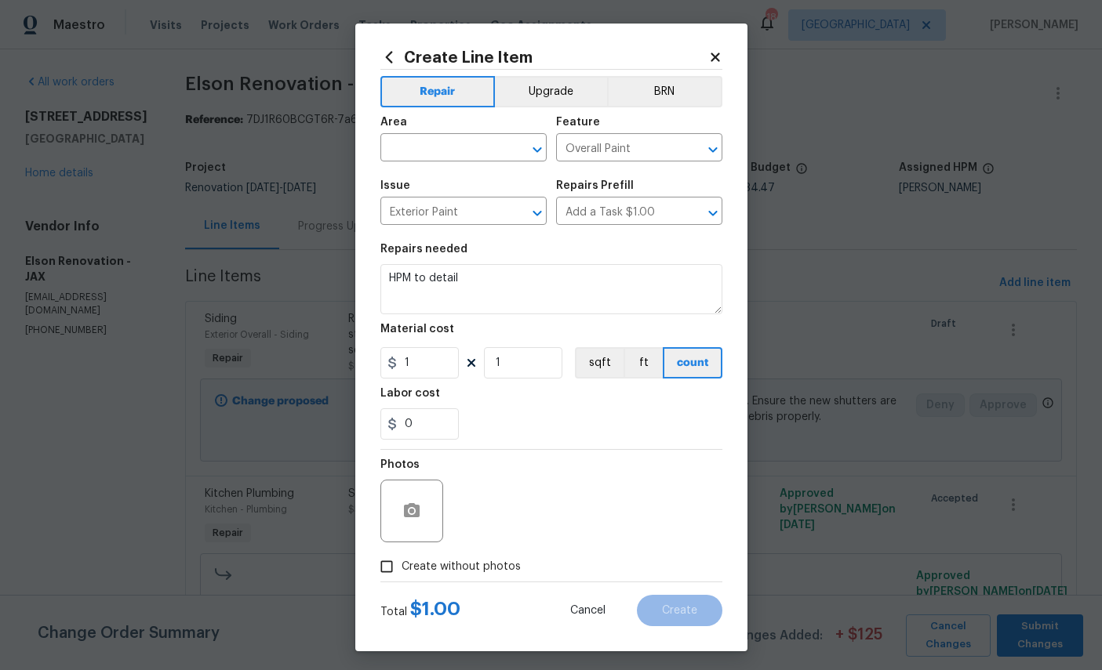
click at [394, 64] on icon at bounding box center [388, 57] width 17 height 17
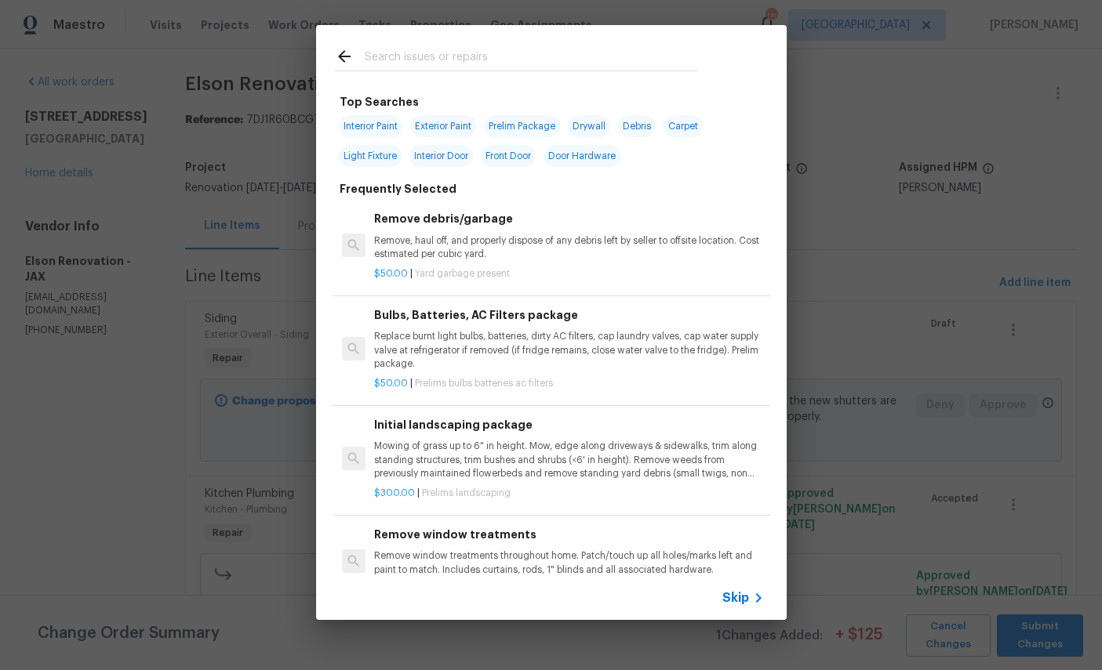
click at [623, 60] on input "text" at bounding box center [531, 59] width 332 height 24
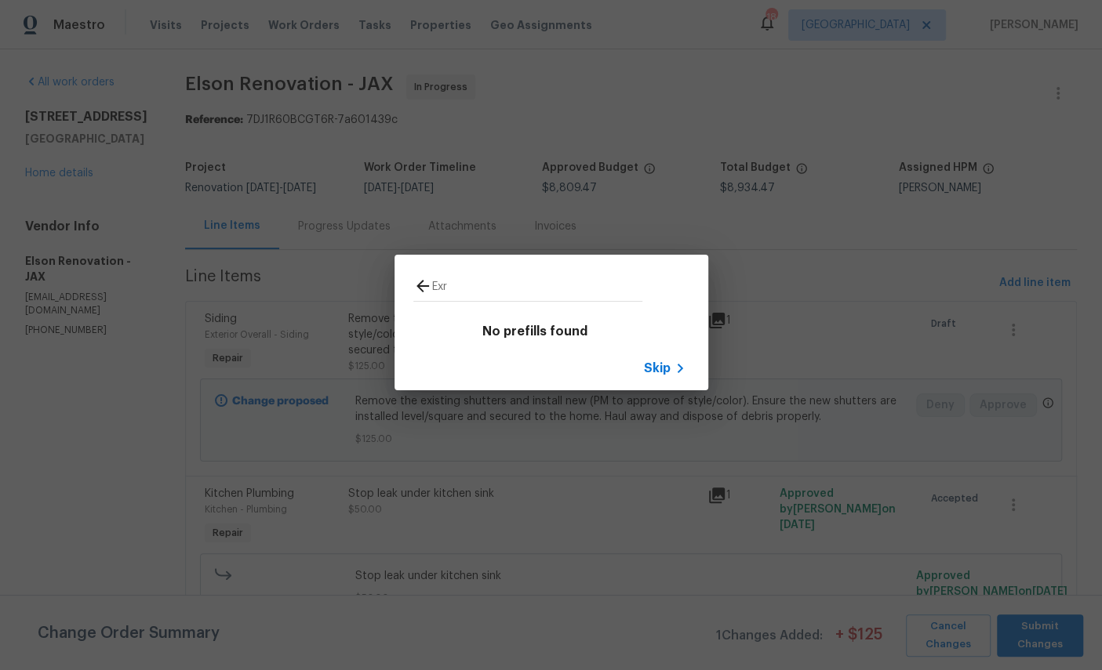
type input "Ext"
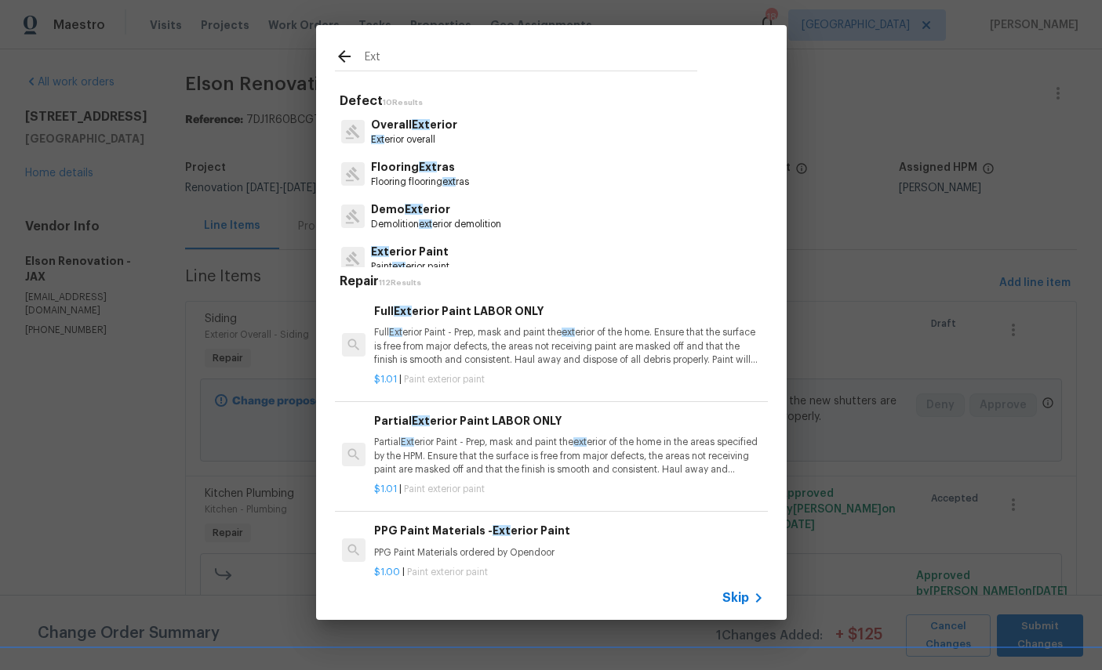
click at [433, 263] on p "Paint ext erior paint" at bounding box center [410, 266] width 78 height 13
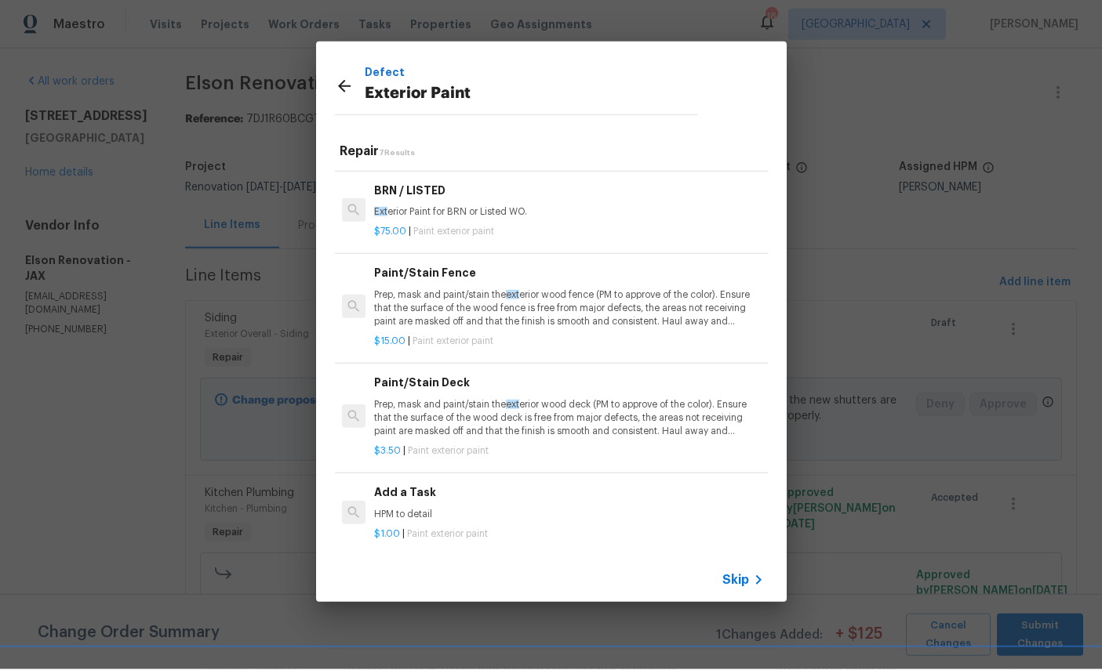
scroll to position [56, 0]
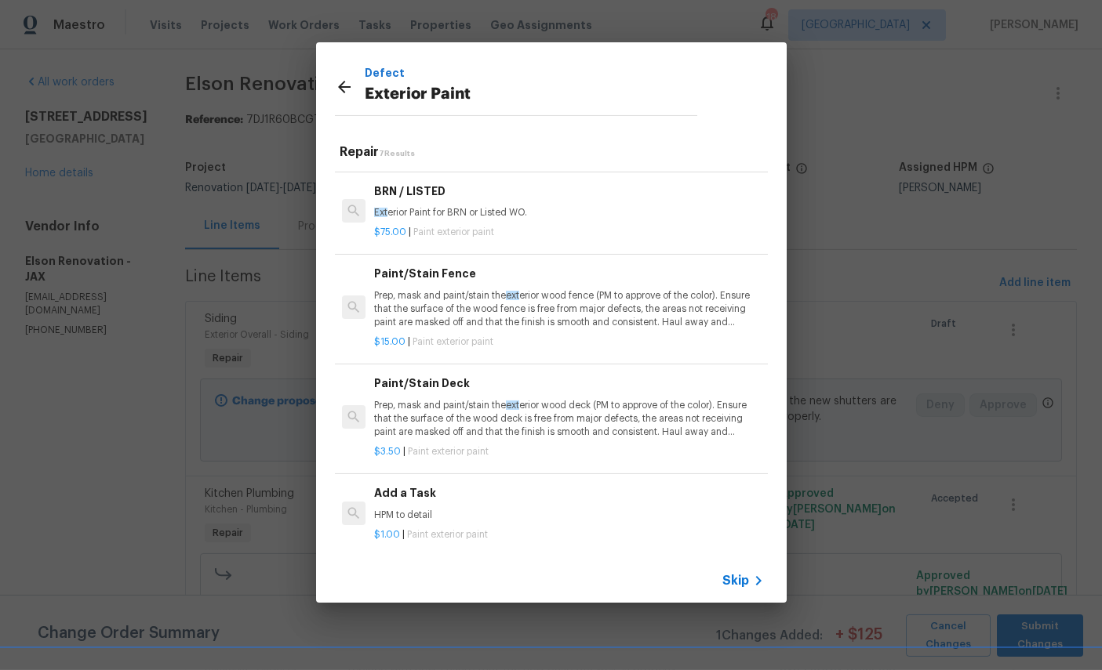
click at [640, 413] on p "Prep, mask and paint/stain the ext erior wood deck (PM to approve of the color)…" at bounding box center [568, 419] width 389 height 40
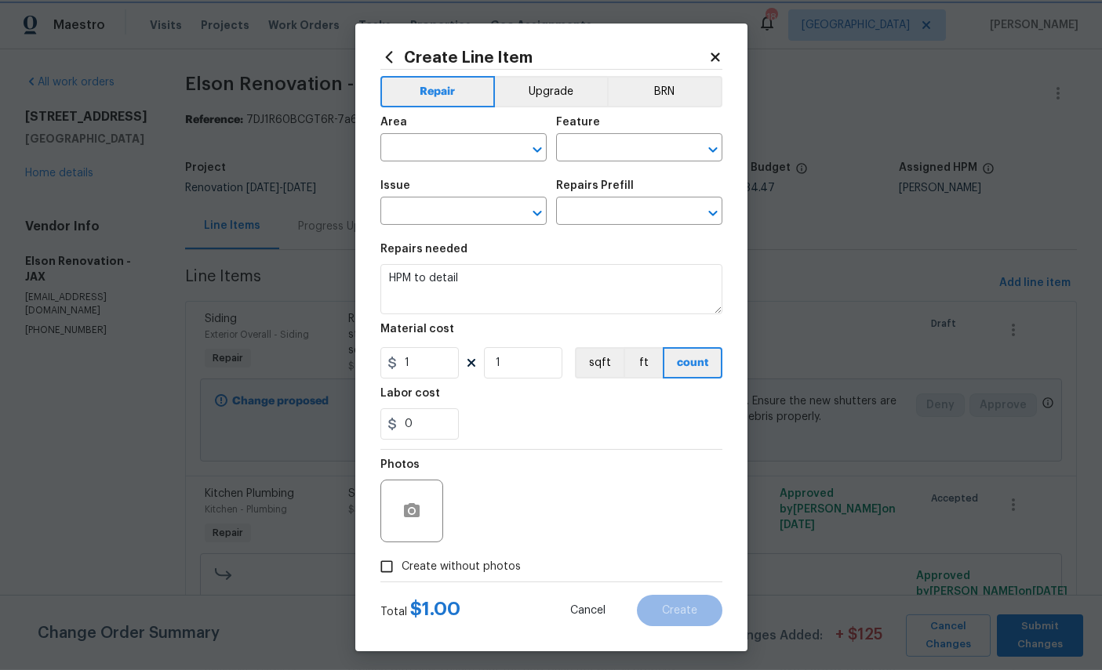
type input "Overall Paint"
type input "Exterior Paint"
type input "Paint/Stain Deck $3.50"
type textarea "Prep, mask and paint/stain the exterior wood deck (PM to approve of the color).…"
type input "3.5"
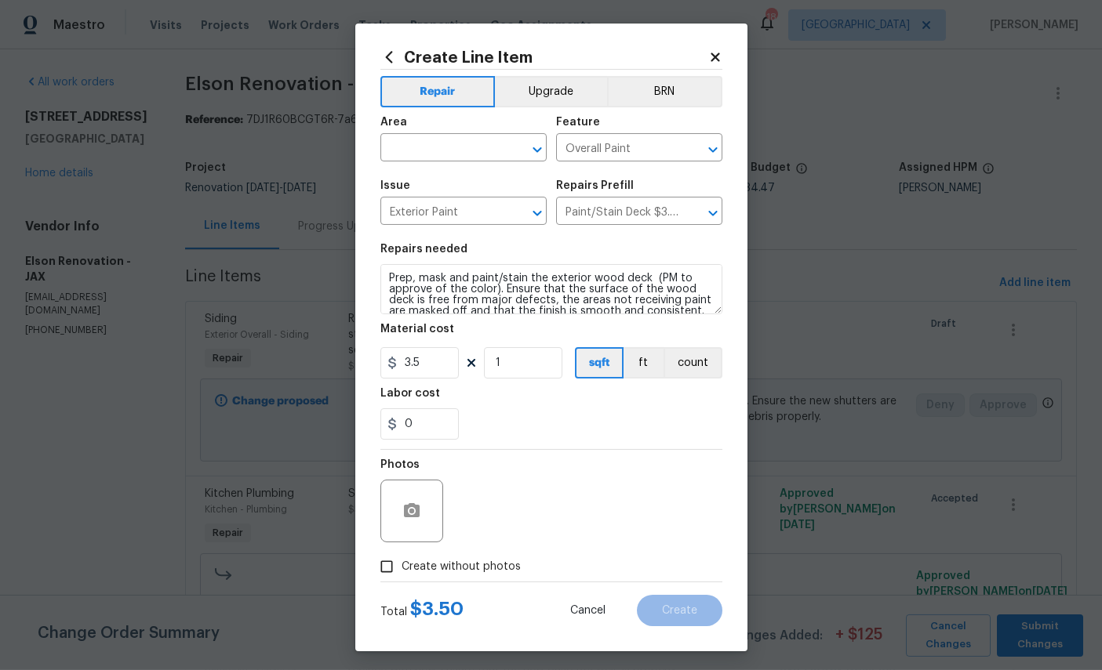
click at [446, 142] on input "text" at bounding box center [441, 149] width 122 height 24
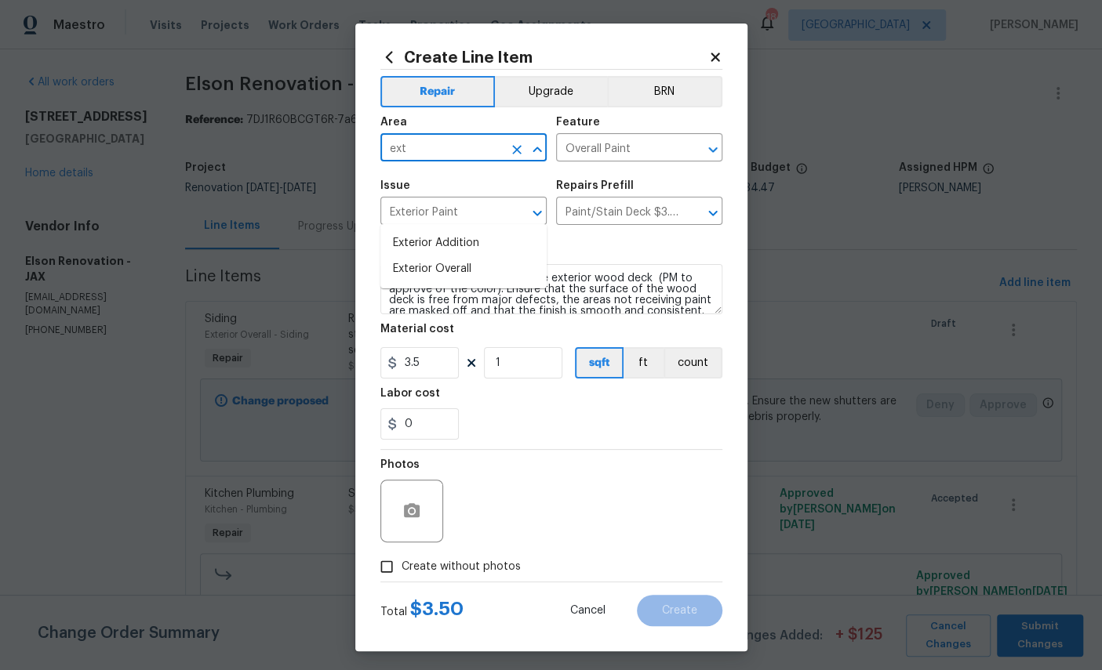
click at [443, 256] on li "Exterior Overall" at bounding box center [463, 269] width 166 height 26
type input "Exterior Overall"
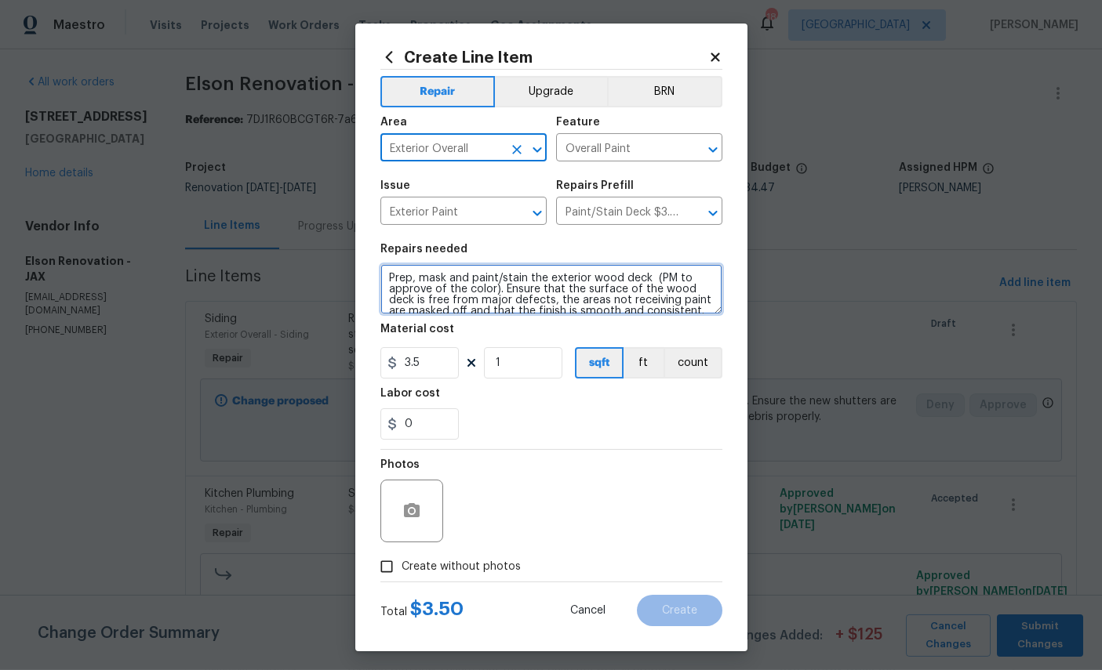
click at [519, 299] on textarea "Prep, mask and paint/stain the exterior wood deck (PM to approve of the color).…" at bounding box center [551, 289] width 342 height 50
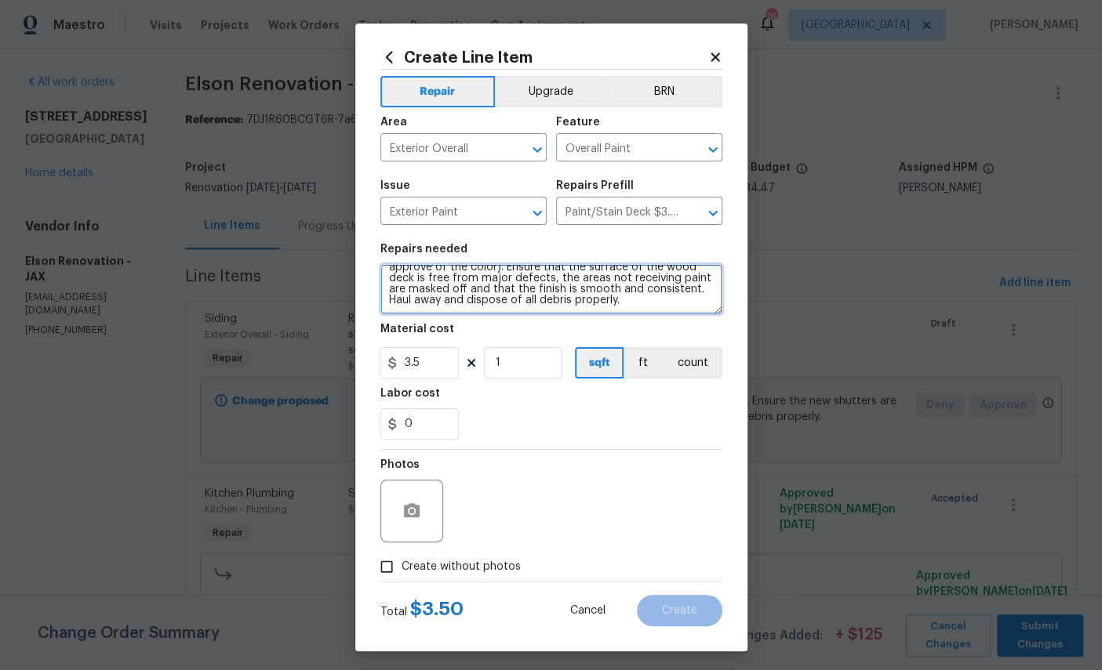
scroll to position [0, 0]
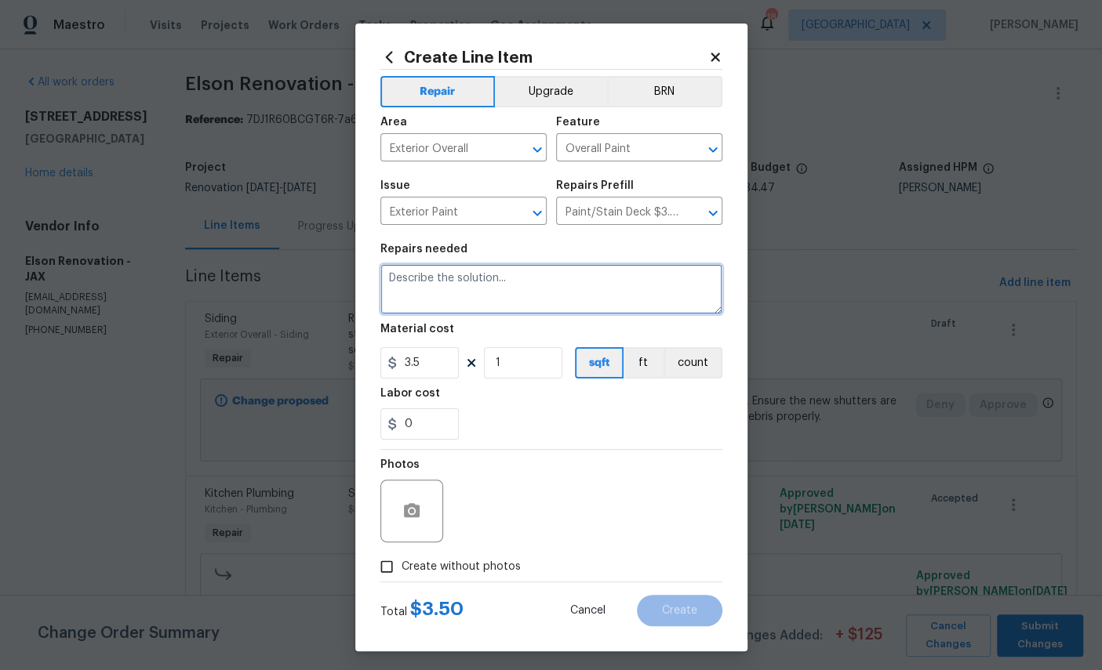
click at [581, 293] on textarea at bounding box center [551, 289] width 342 height 50
click at [445, 288] on textarea at bounding box center [551, 289] width 342 height 50
click at [517, 295] on textarea at bounding box center [551, 289] width 342 height 50
click at [434, 282] on textarea at bounding box center [551, 289] width 342 height 50
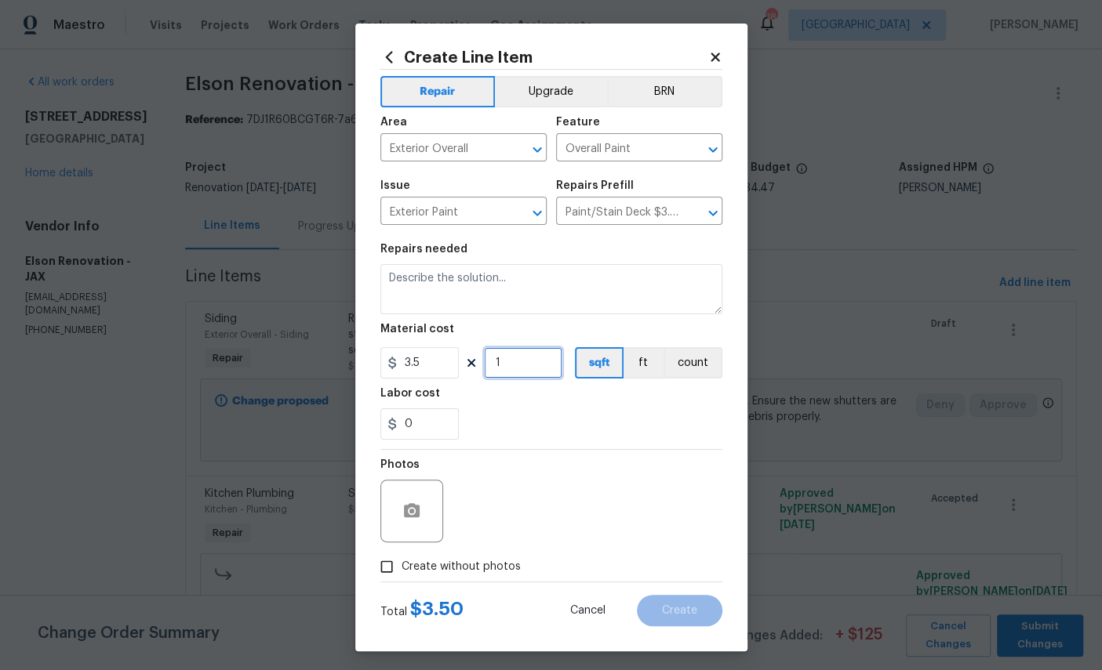
click at [521, 363] on input "1" at bounding box center [523, 362] width 78 height 31
click at [524, 374] on input "1" at bounding box center [523, 362] width 78 height 31
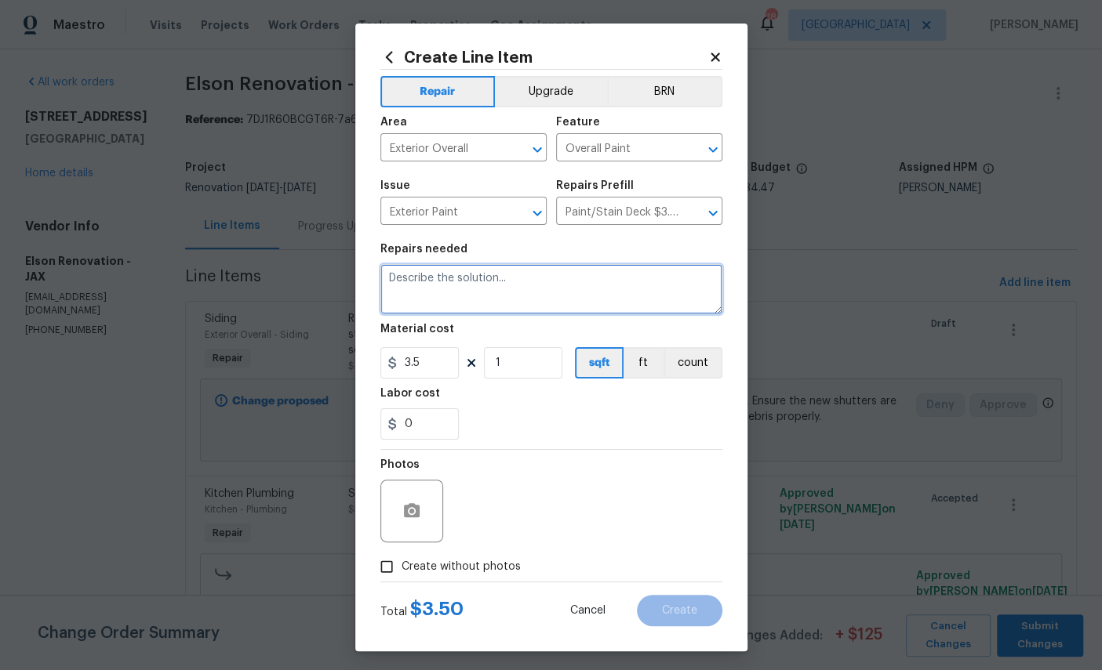
click at [532, 281] on textarea at bounding box center [551, 289] width 342 height 50
click at [584, 292] on textarea at bounding box center [551, 289] width 342 height 50
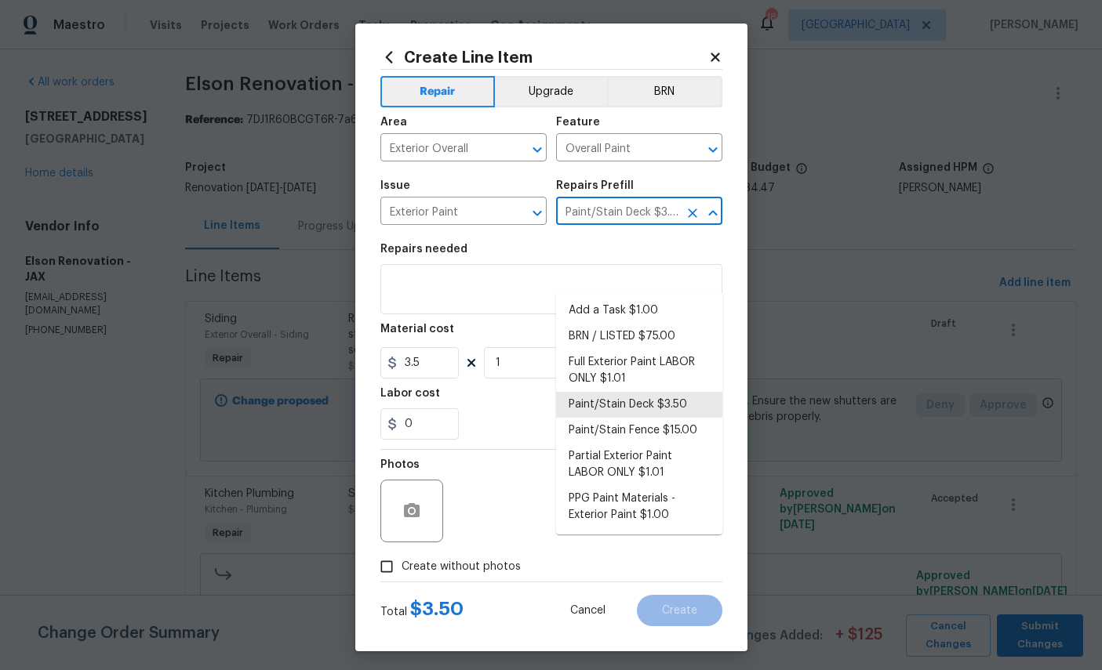
click at [651, 546] on div "Photos" at bounding box center [551, 501] width 342 height 102
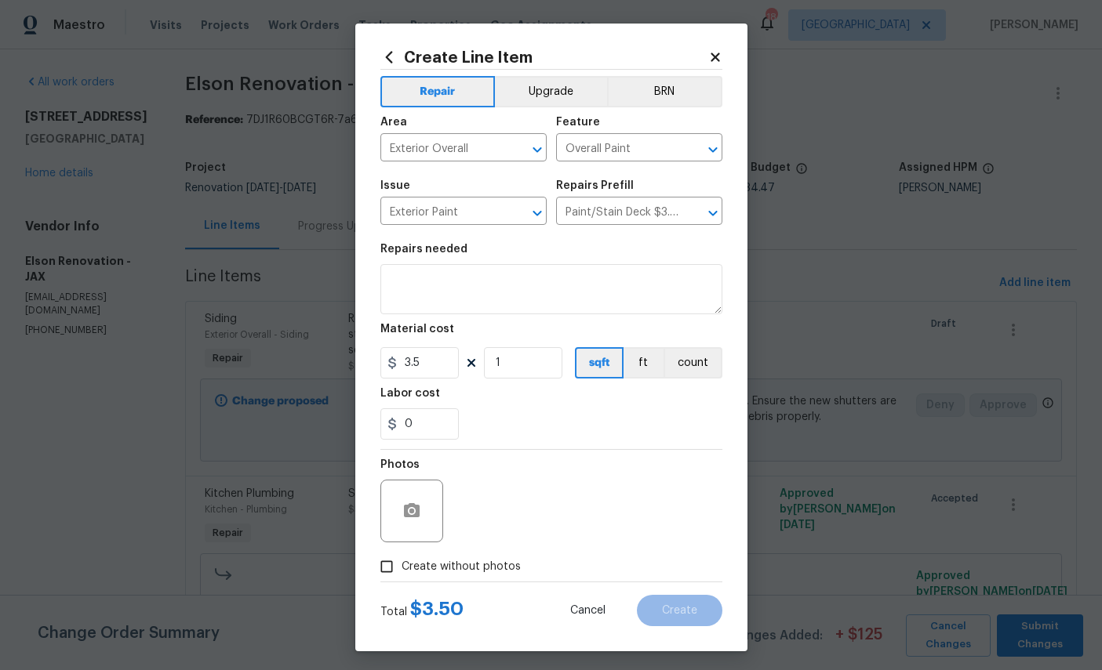
click at [629, 512] on div "Photos" at bounding box center [551, 501] width 342 height 102
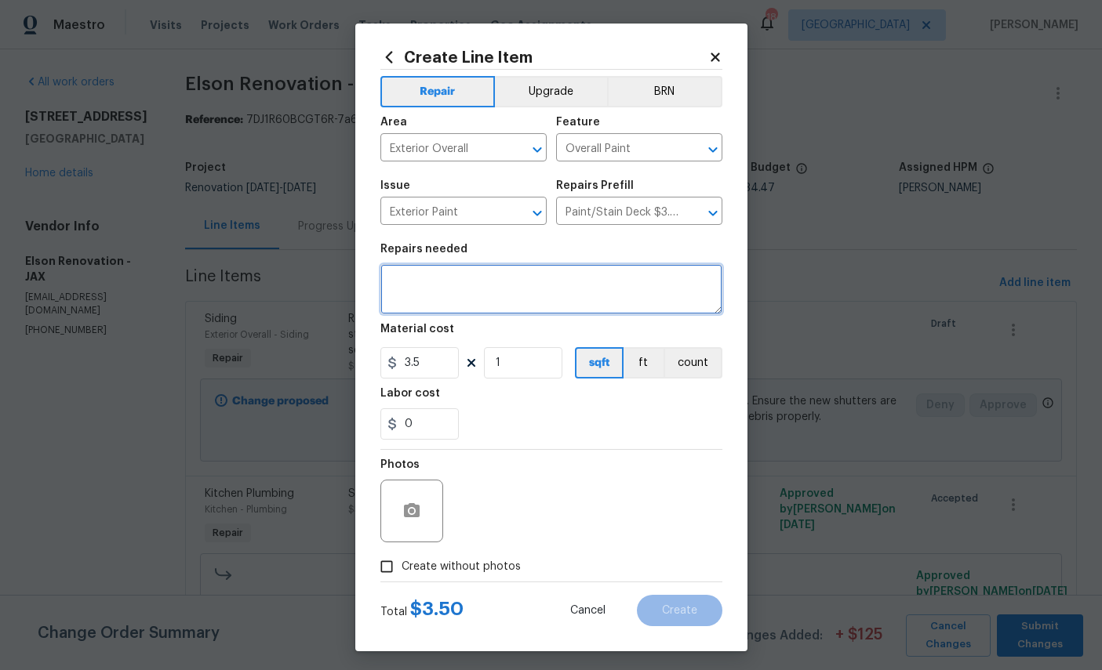
click at [452, 291] on textarea at bounding box center [551, 289] width 342 height 50
type textarea "Se"
click at [627, 288] on textarea "Seal cracks on concrete and paint" at bounding box center [551, 289] width 342 height 50
type textarea "Seal cracks on concrete and paint…Stone Throw"
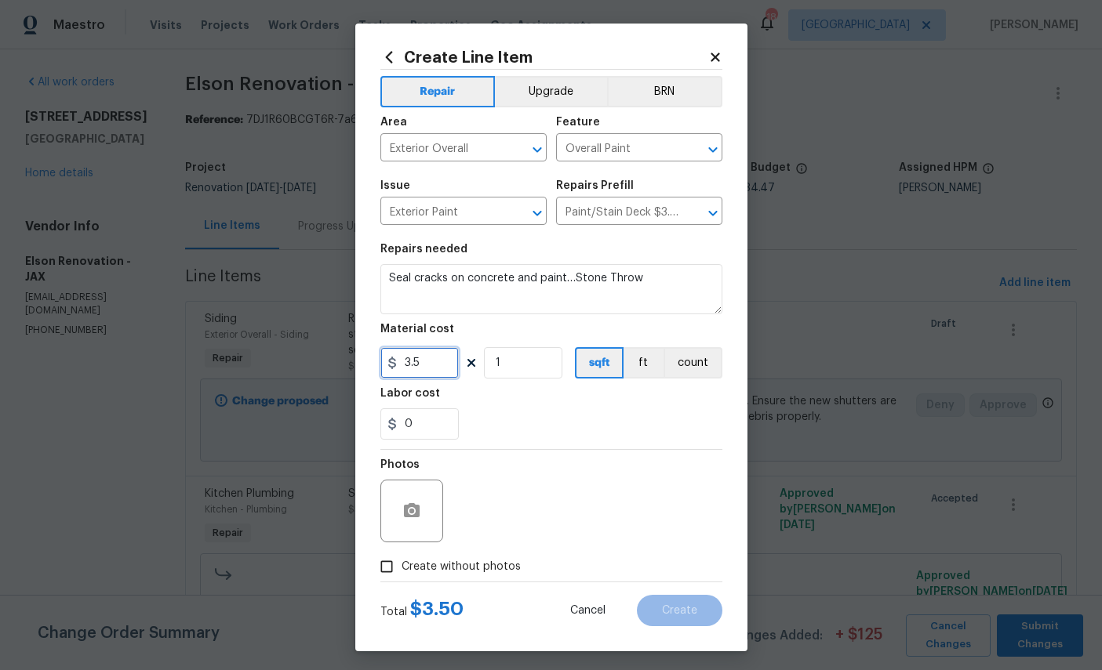
click at [449, 379] on input "3.5" at bounding box center [419, 362] width 78 height 31
click at [435, 365] on input "3.5" at bounding box center [419, 362] width 78 height 31
type input "250"
click at [405, 512] on icon "button" at bounding box center [411, 511] width 19 height 19
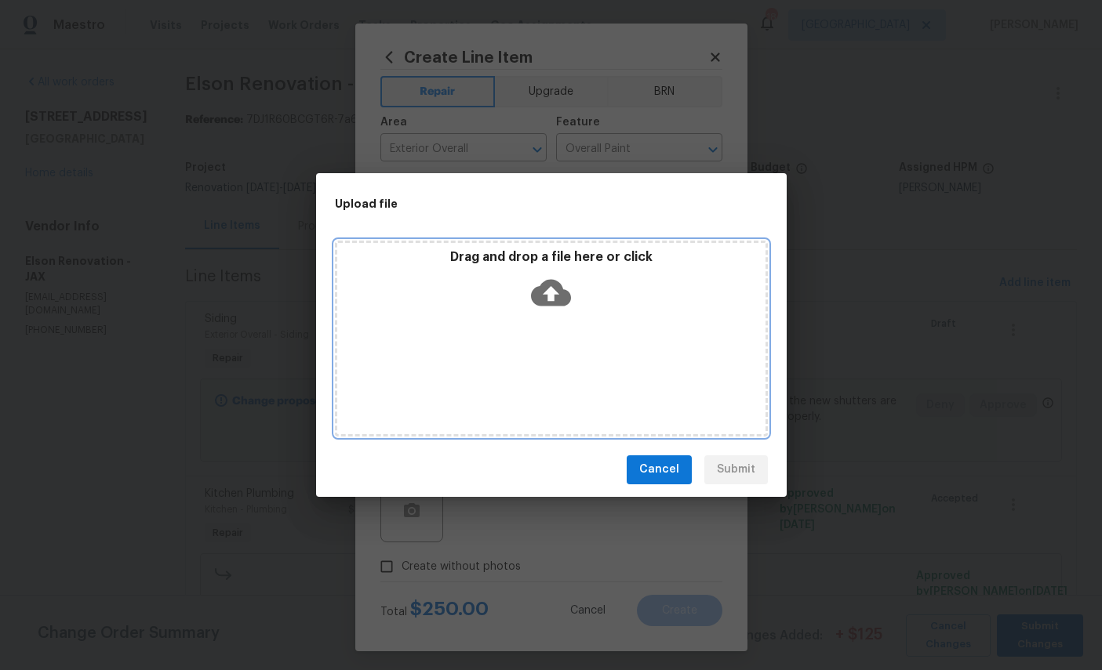
click at [563, 301] on icon at bounding box center [551, 292] width 40 height 27
